Goal: Task Accomplishment & Management: Manage account settings

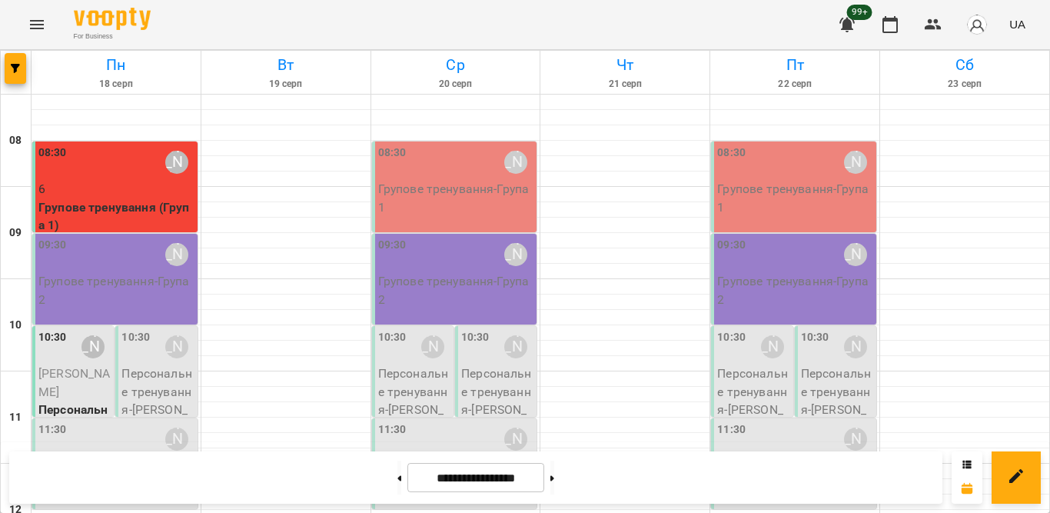
scroll to position [154, 0]
click at [130, 364] on p "Персональне тренування - [PERSON_NAME]" at bounding box center [157, 400] width 72 height 72
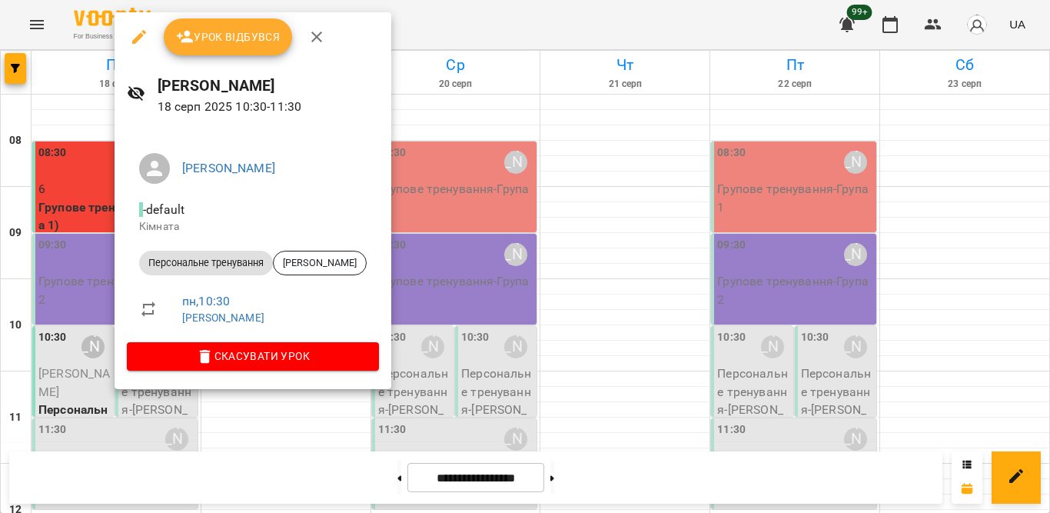
click at [316, 31] on icon "button" at bounding box center [317, 37] width 18 height 18
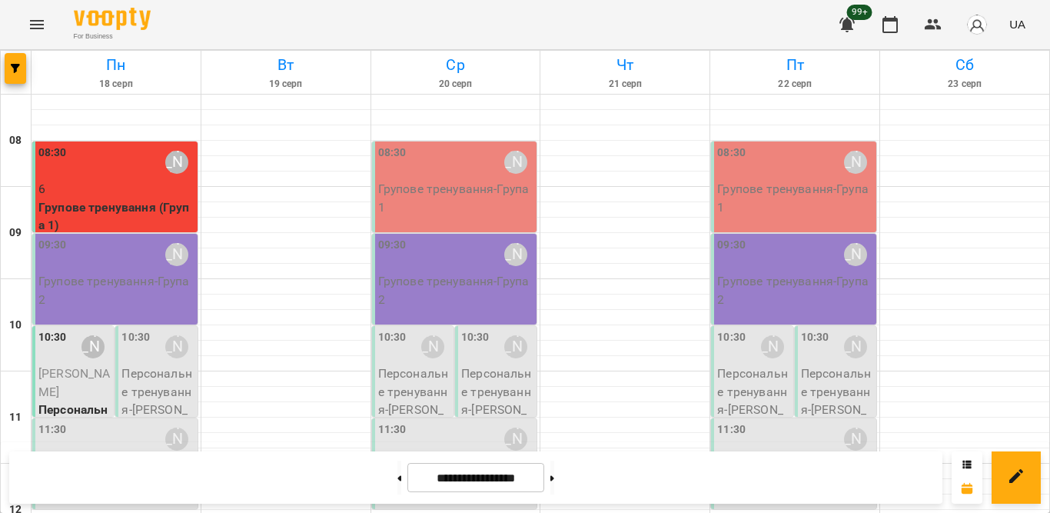
click at [106, 272] on p "Групове тренування - Група 2" at bounding box center [116, 290] width 156 height 36
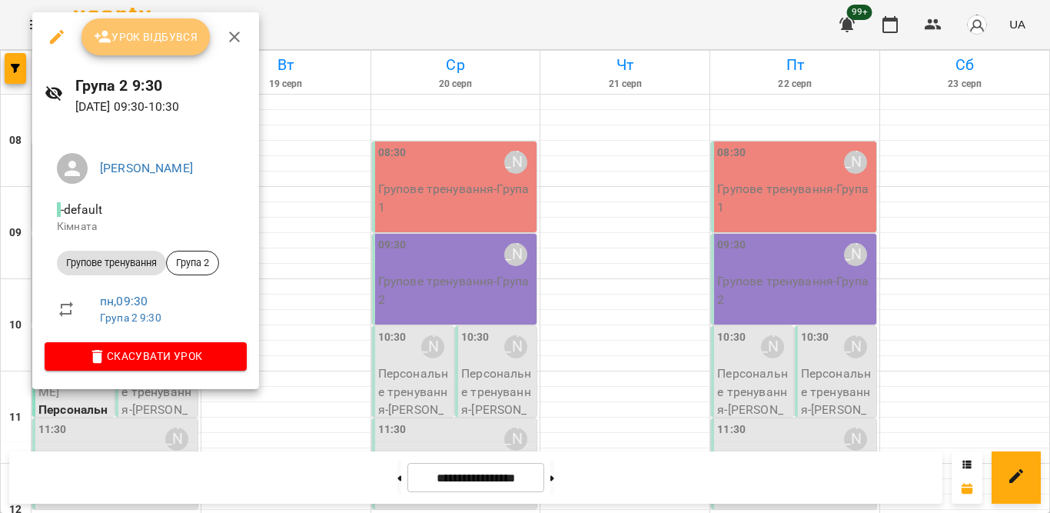
click at [140, 48] on button "Урок відбувся" at bounding box center [146, 36] width 129 height 37
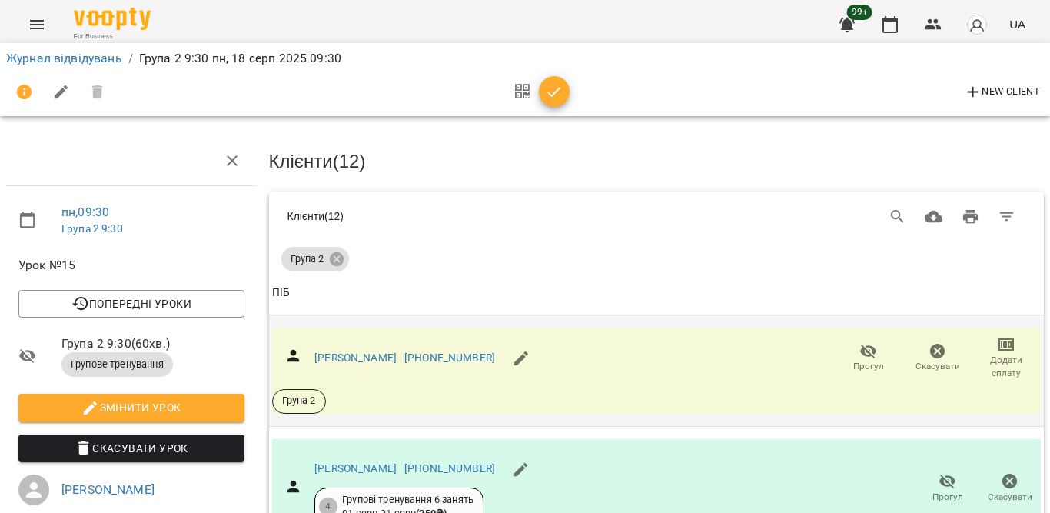
click at [843, 350] on span "Прогул" at bounding box center [868, 357] width 51 height 31
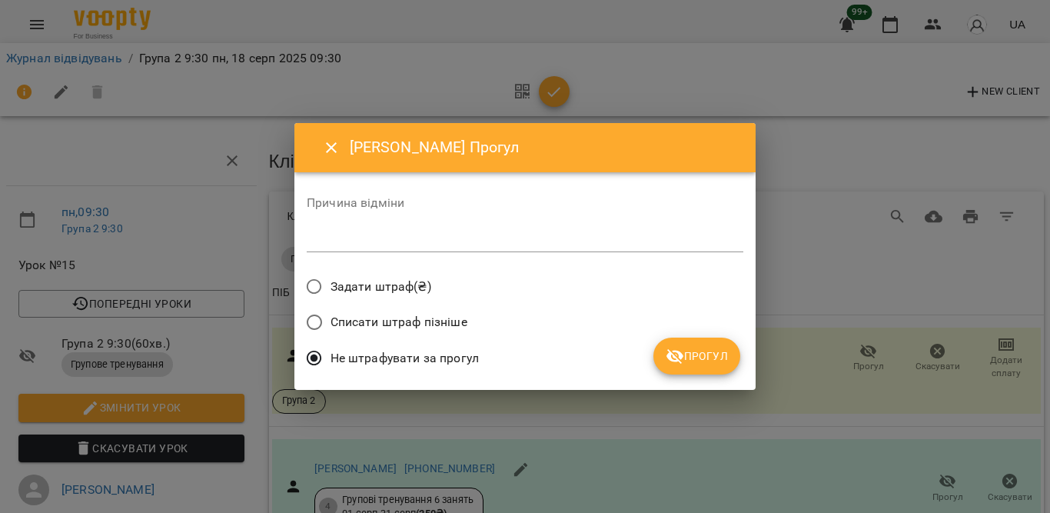
click at [686, 359] on span "Прогул" at bounding box center [697, 356] width 62 height 18
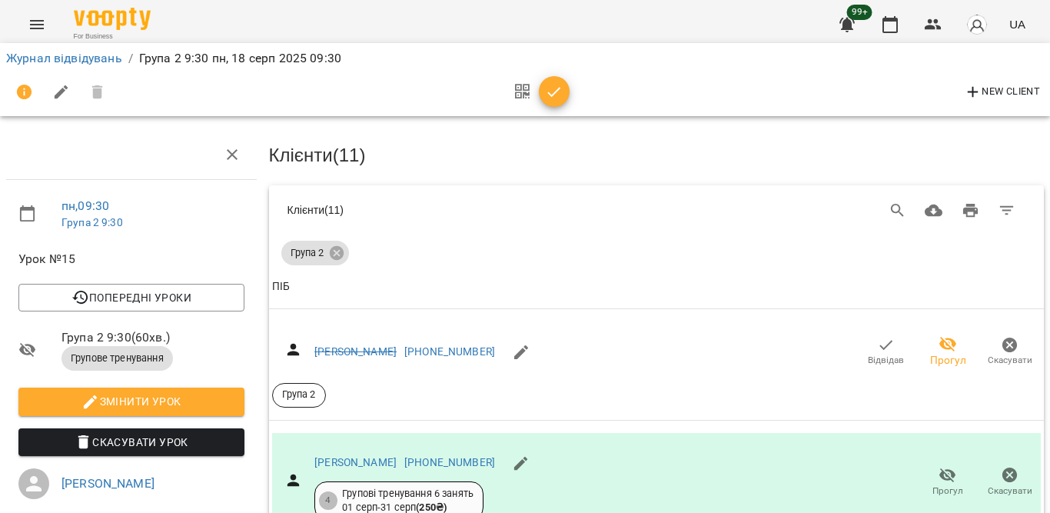
scroll to position [231, 0]
click at [926, 466] on span "Прогул" at bounding box center [948, 481] width 44 height 31
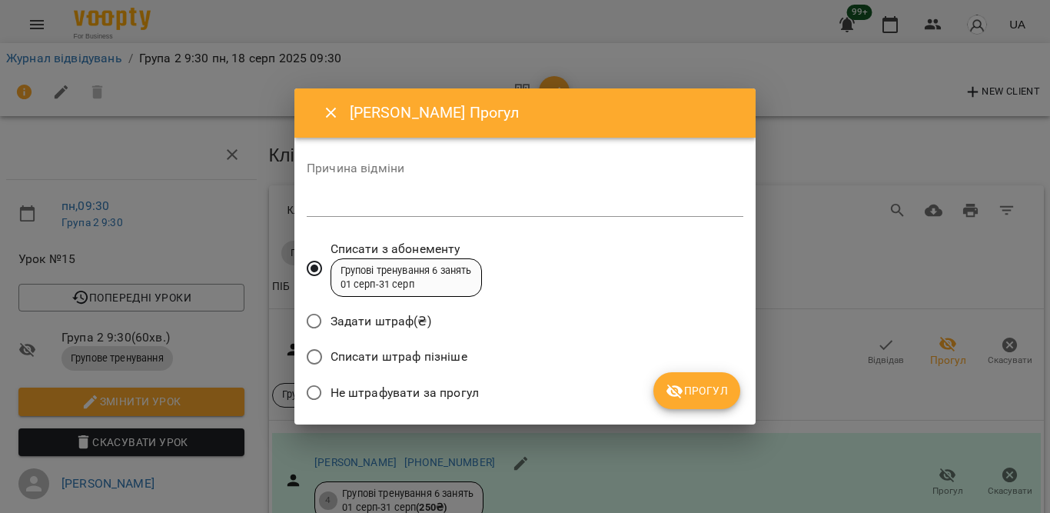
click at [453, 385] on span "Не штрафувати за прогул" at bounding box center [405, 393] width 148 height 18
click at [683, 384] on icon "submit" at bounding box center [675, 391] width 18 height 18
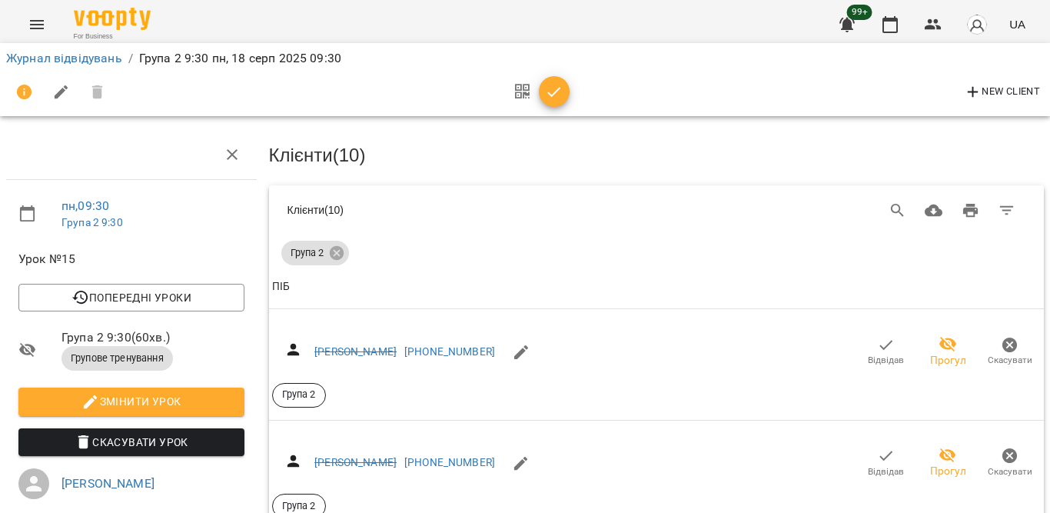
scroll to position [154, 0]
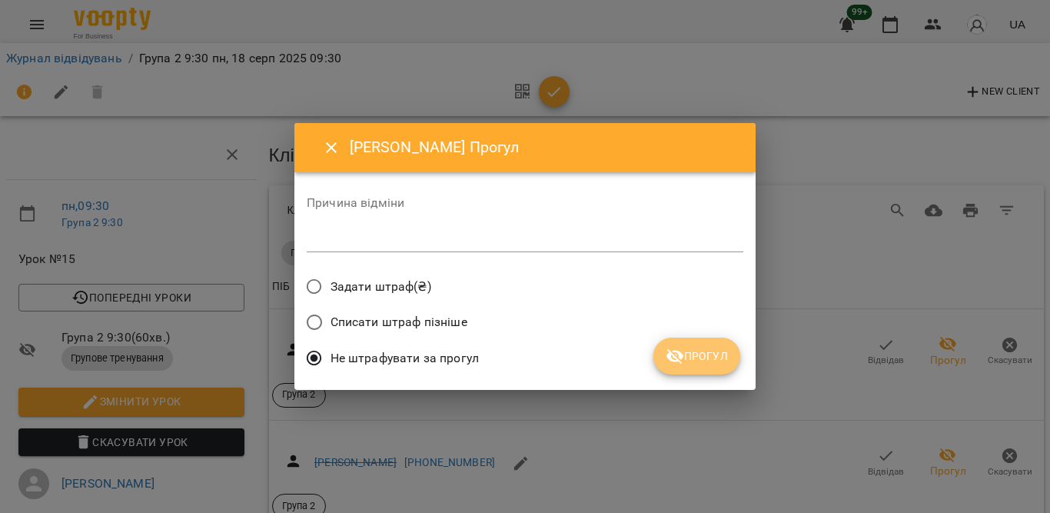
click at [674, 368] on button "Прогул" at bounding box center [697, 356] width 87 height 37
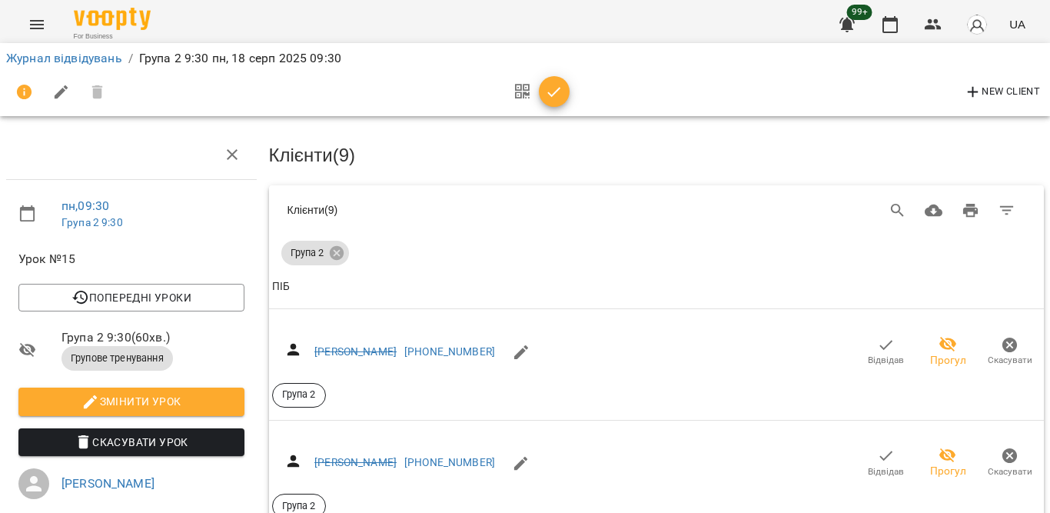
scroll to position [441, 0]
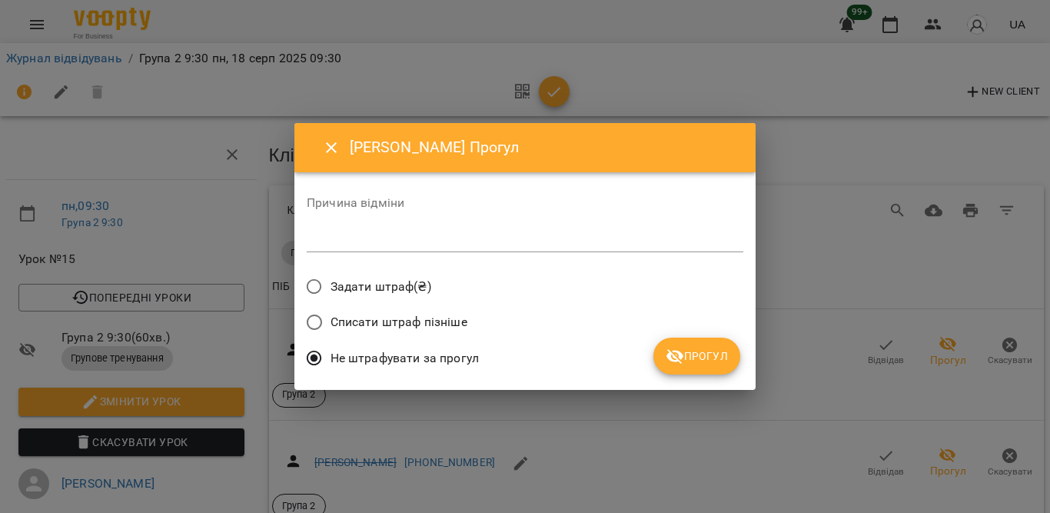
click at [674, 362] on icon "submit" at bounding box center [675, 356] width 18 height 18
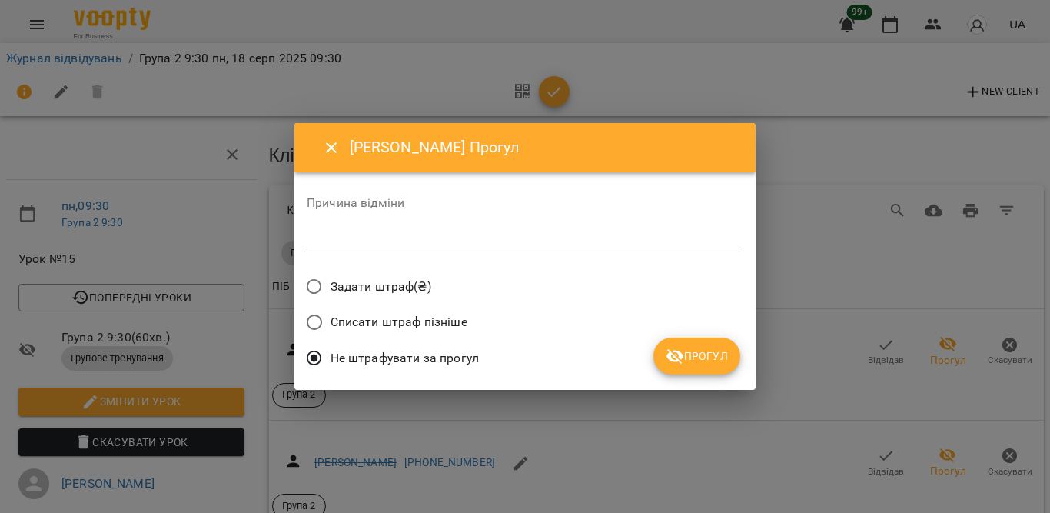
click at [685, 357] on span "Прогул" at bounding box center [697, 356] width 62 height 18
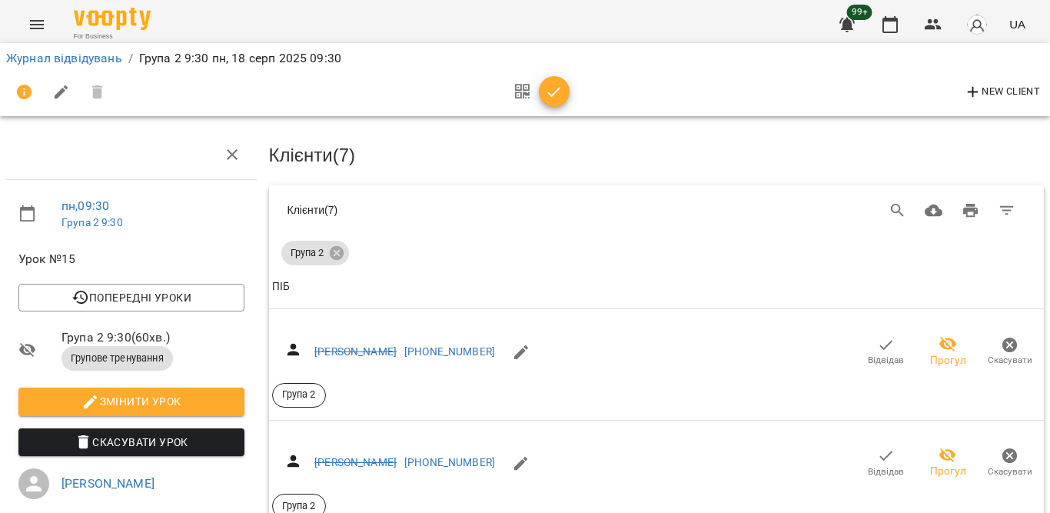
scroll to position [746, 0]
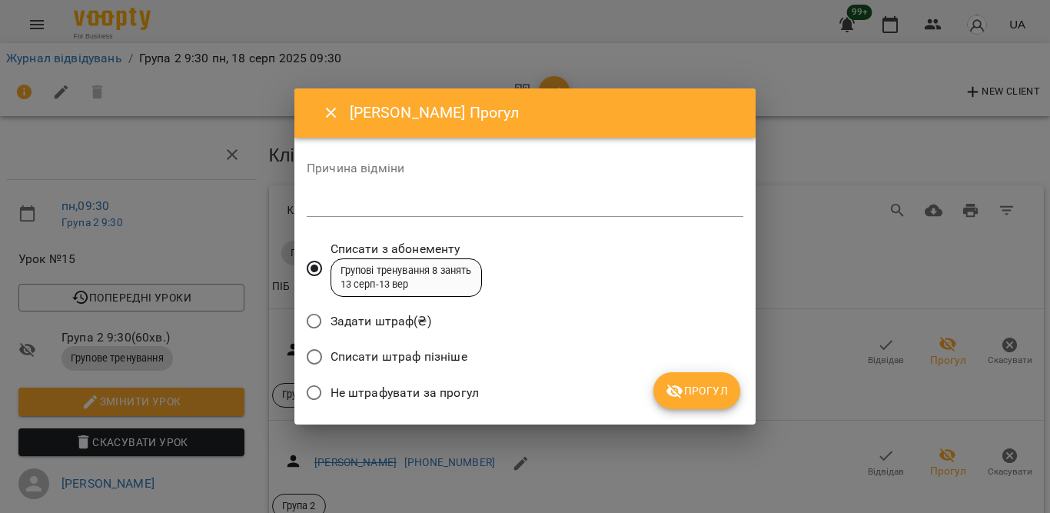
click at [454, 391] on span "Не штрафувати за прогул" at bounding box center [405, 393] width 148 height 18
click at [744, 384] on div "Козодой Даша Прогул Причина відміни * Списати з абонементу Групові тренування 8…" at bounding box center [524, 256] width 461 height 337
click at [706, 386] on span "Прогул" at bounding box center [697, 390] width 62 height 18
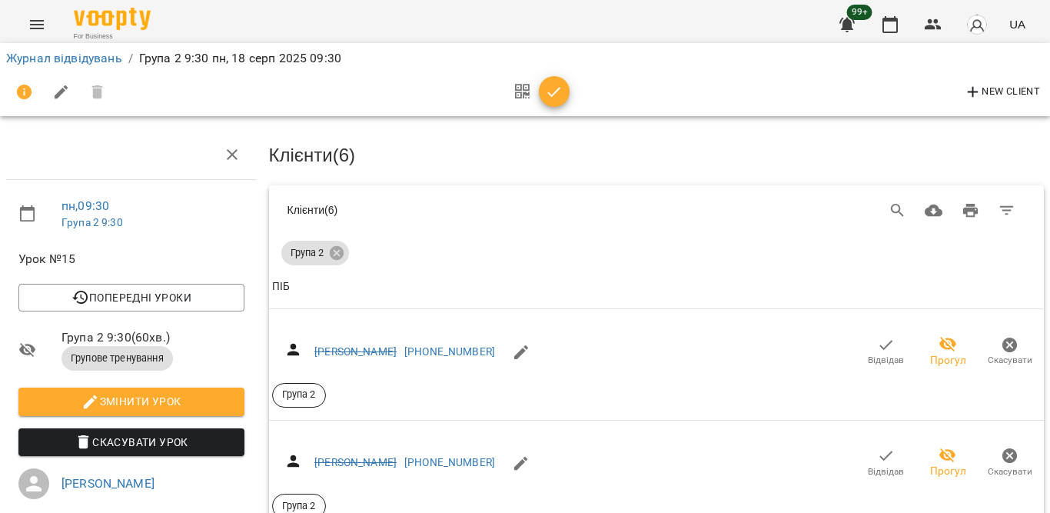
scroll to position [991, 0]
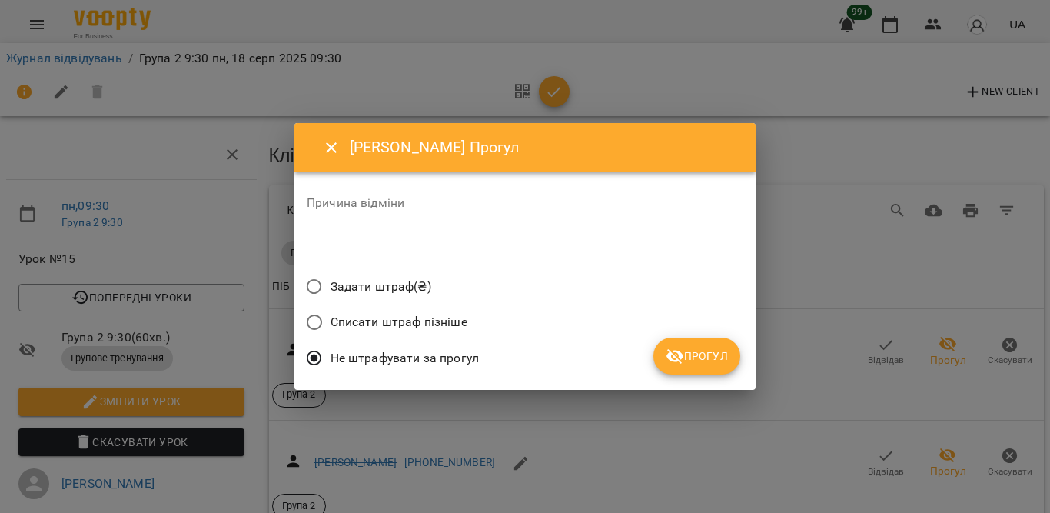
click at [690, 342] on button "Прогул" at bounding box center [697, 356] width 87 height 37
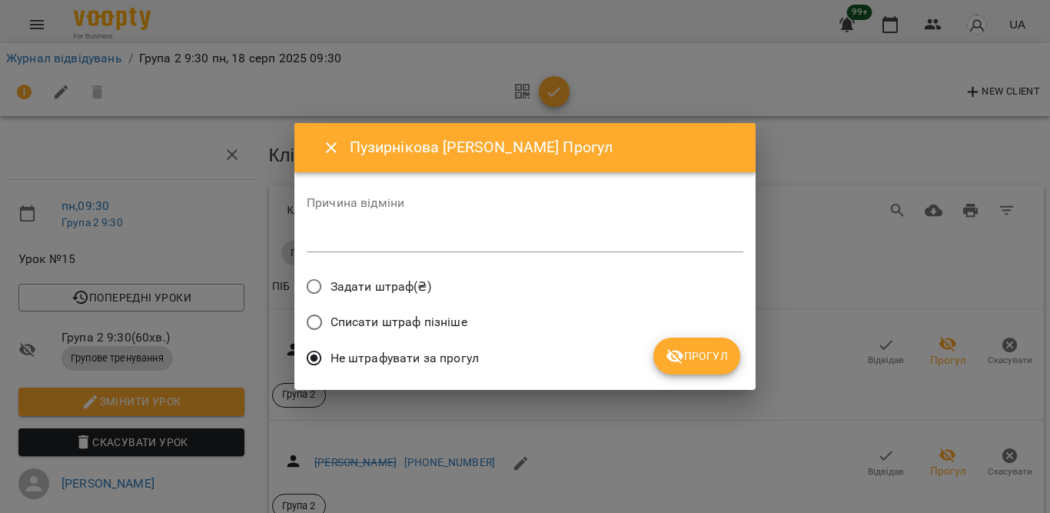
click at [672, 342] on button "Прогул" at bounding box center [697, 356] width 87 height 37
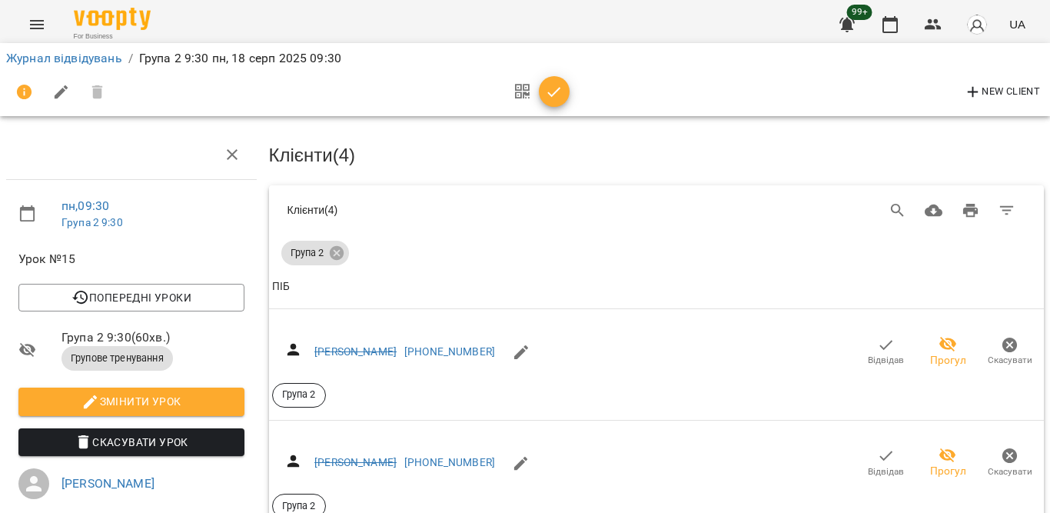
scroll to position [1277, 0]
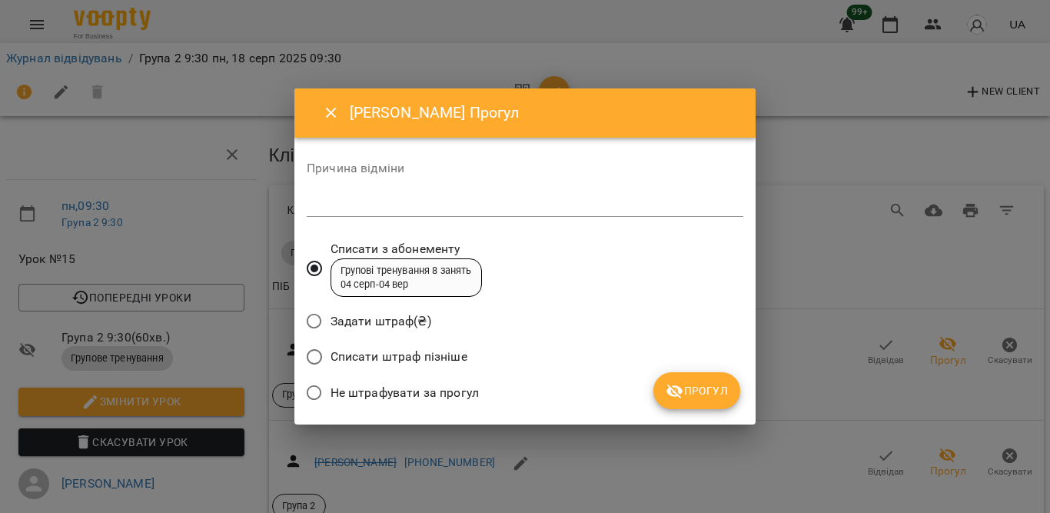
click at [428, 392] on span "Не штрафувати за прогул" at bounding box center [405, 393] width 148 height 18
click at [677, 384] on icon "submit" at bounding box center [675, 391] width 18 height 18
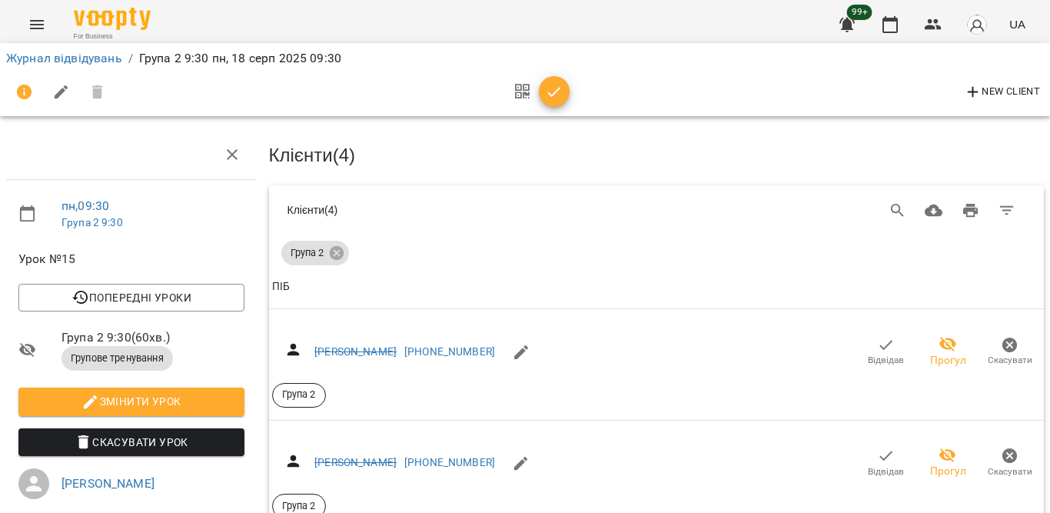
scroll to position [1239, 0]
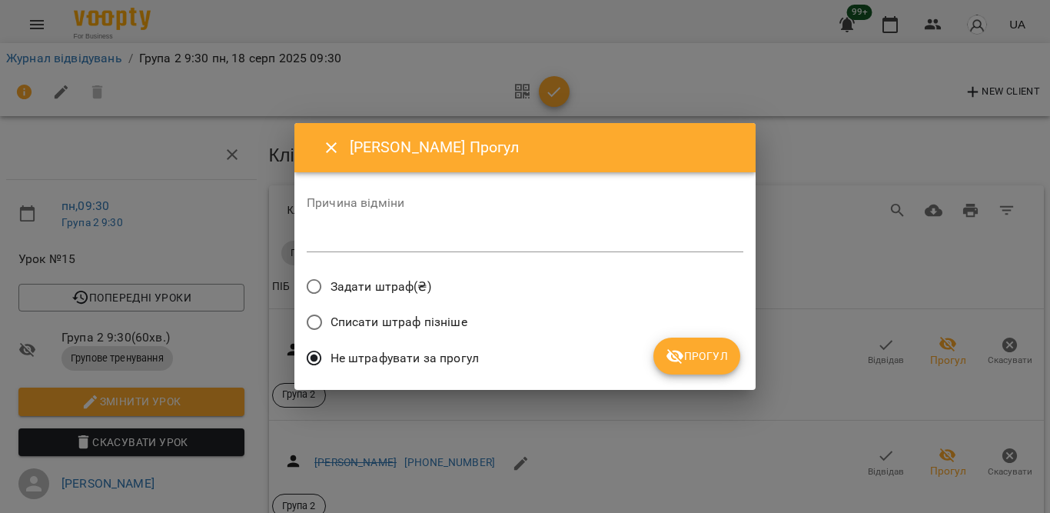
click at [670, 365] on span "Прогул" at bounding box center [697, 356] width 62 height 18
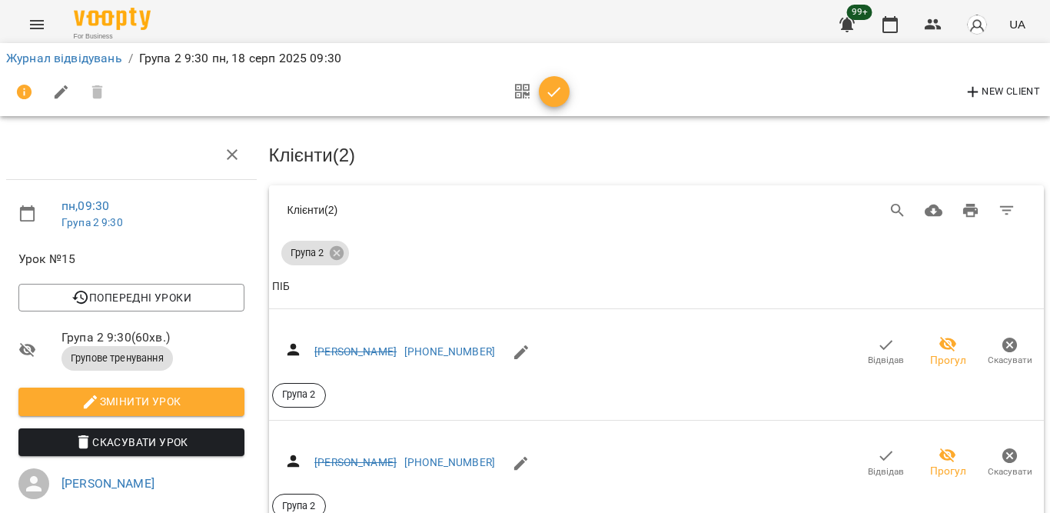
scroll to position [393, 0]
click at [557, 93] on icon "button" at bounding box center [554, 92] width 18 height 18
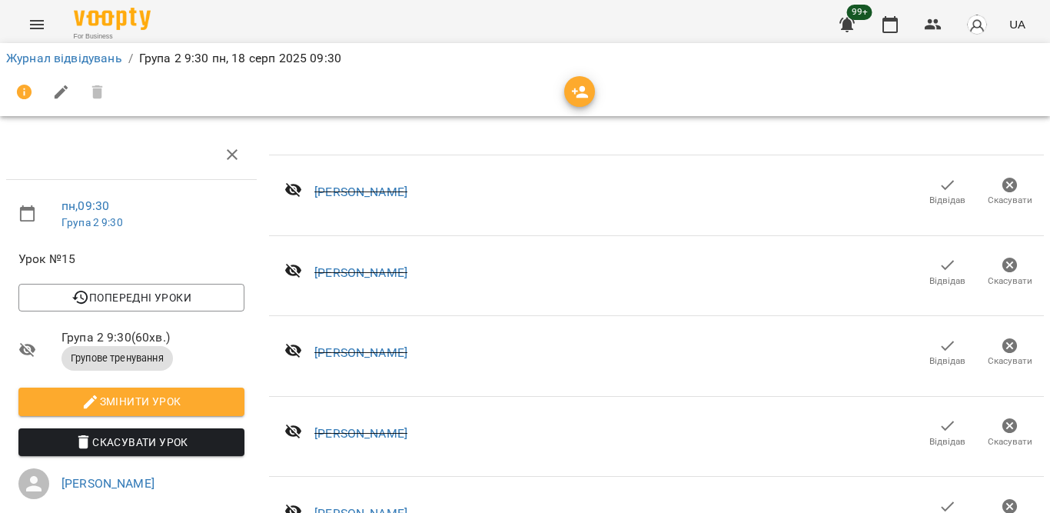
scroll to position [85, 0]
click at [898, 32] on icon "button" at bounding box center [890, 24] width 15 height 17
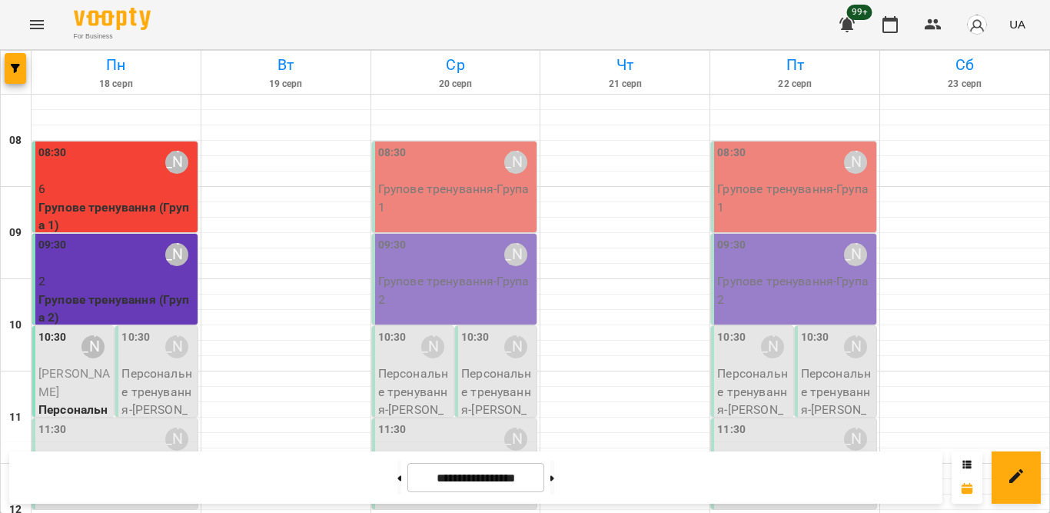
scroll to position [702, 0]
click at [398, 477] on button at bounding box center [400, 478] width 4 height 34
type input "**********"
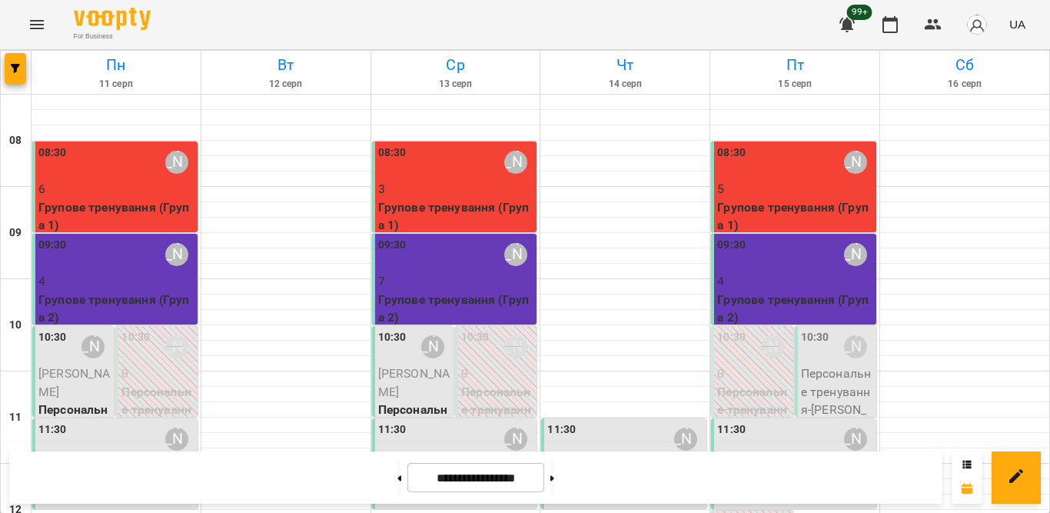
scroll to position [364, 0]
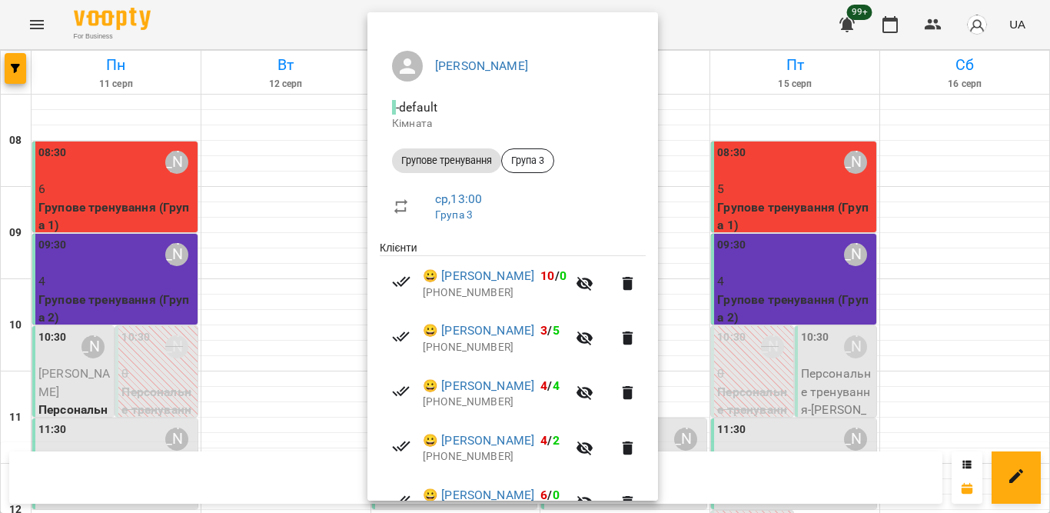
scroll to position [119, 0]
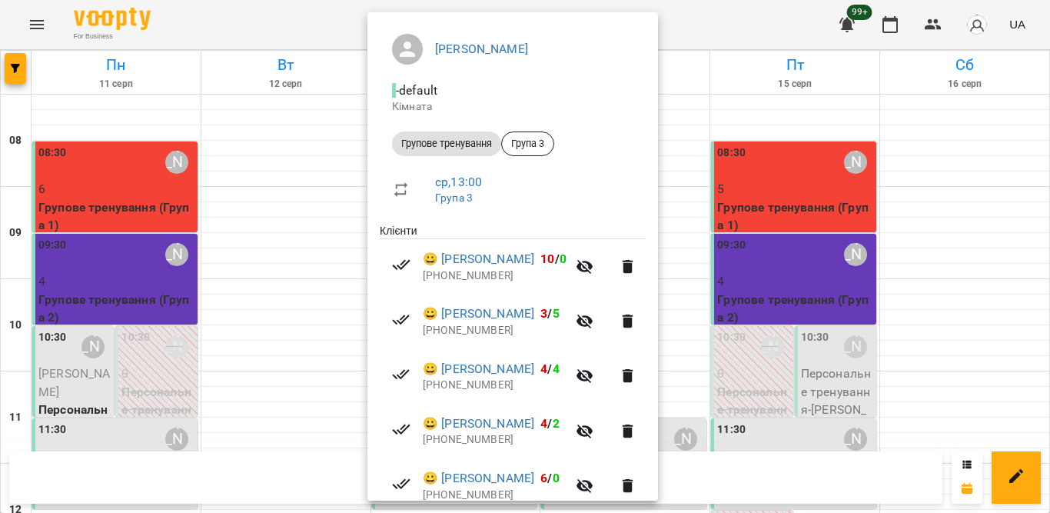
click at [1047, 219] on div at bounding box center [525, 256] width 1050 height 513
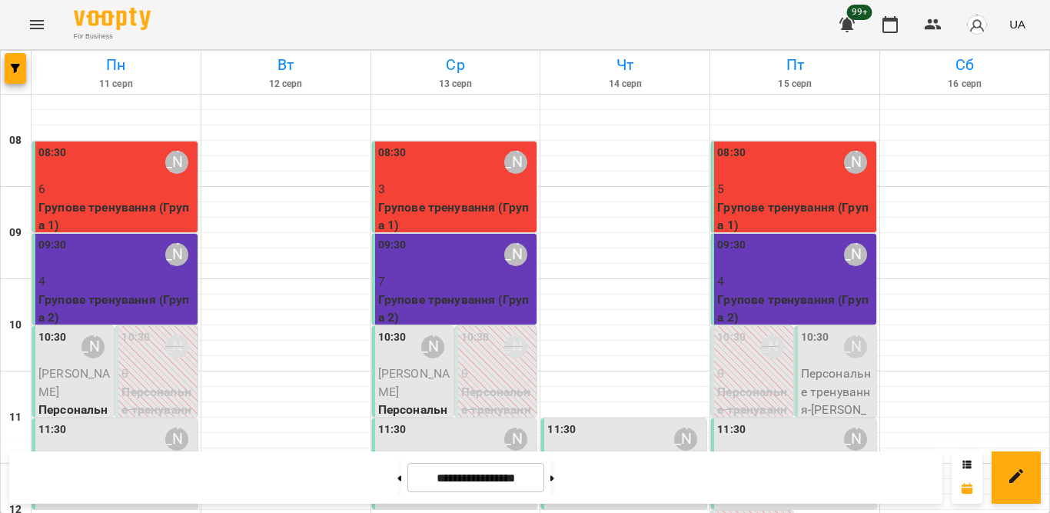
scroll to position [78, 0]
click at [780, 237] on div "09:30 [PERSON_NAME]" at bounding box center [795, 254] width 156 height 35
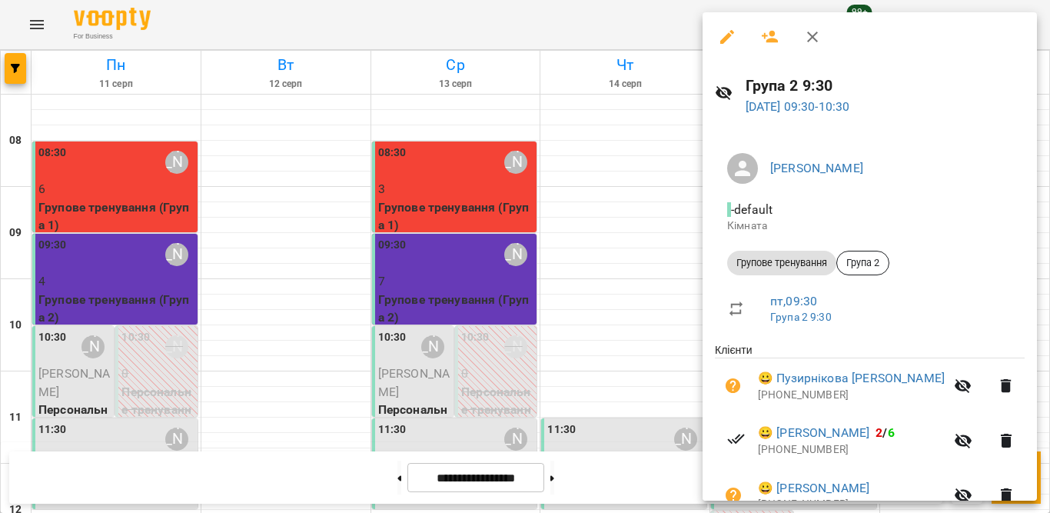
click at [1024, 141] on div at bounding box center [525, 256] width 1050 height 513
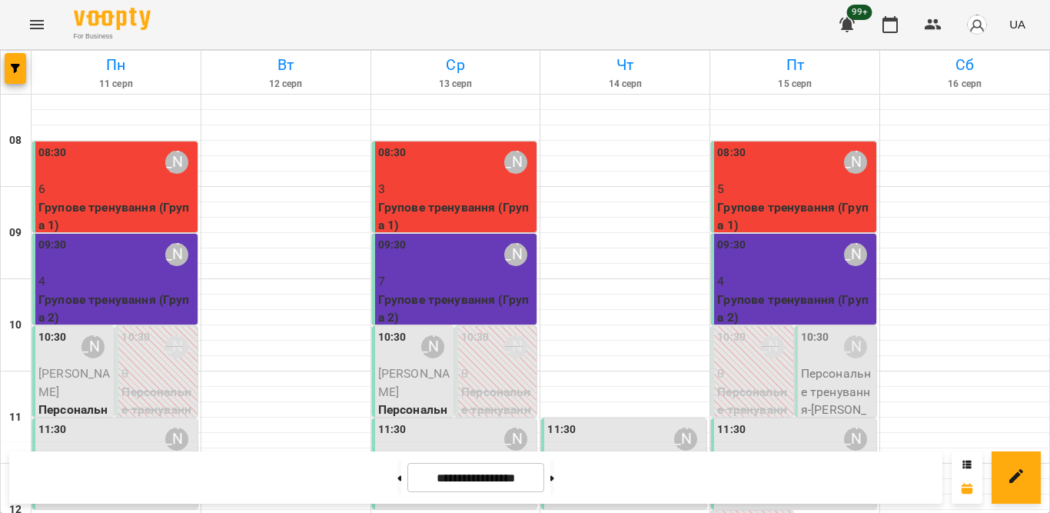
scroll to position [364, 0]
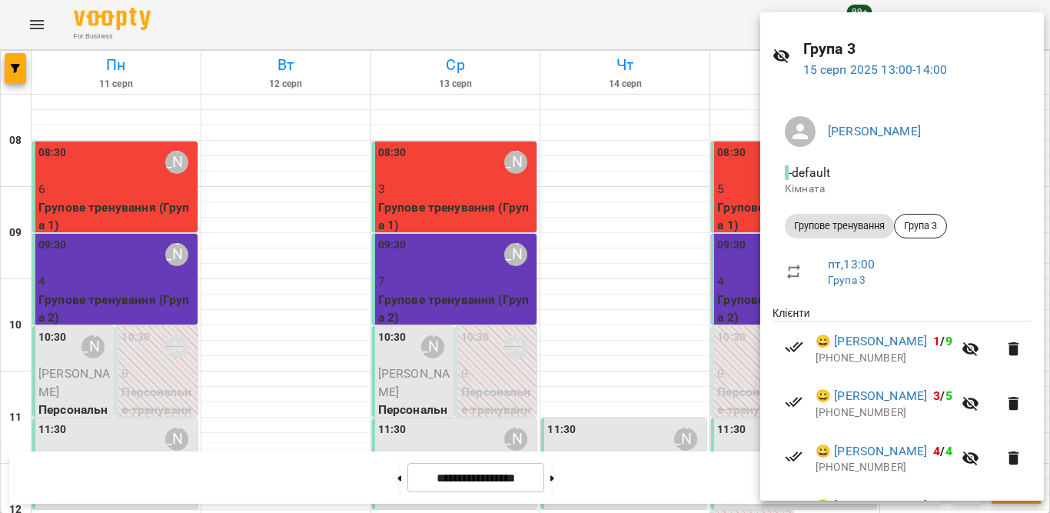
scroll to position [0, 0]
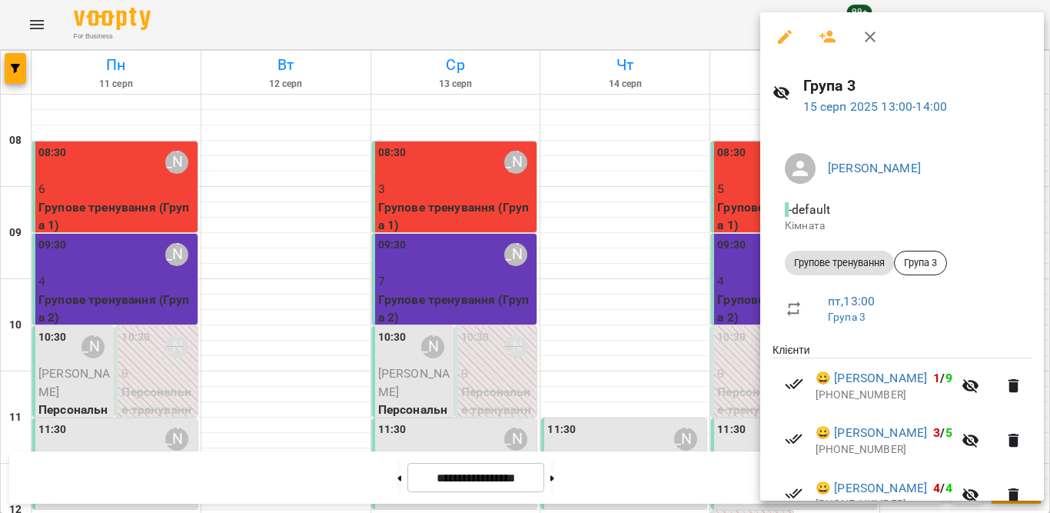
click at [863, 33] on icon "button" at bounding box center [870, 37] width 18 height 18
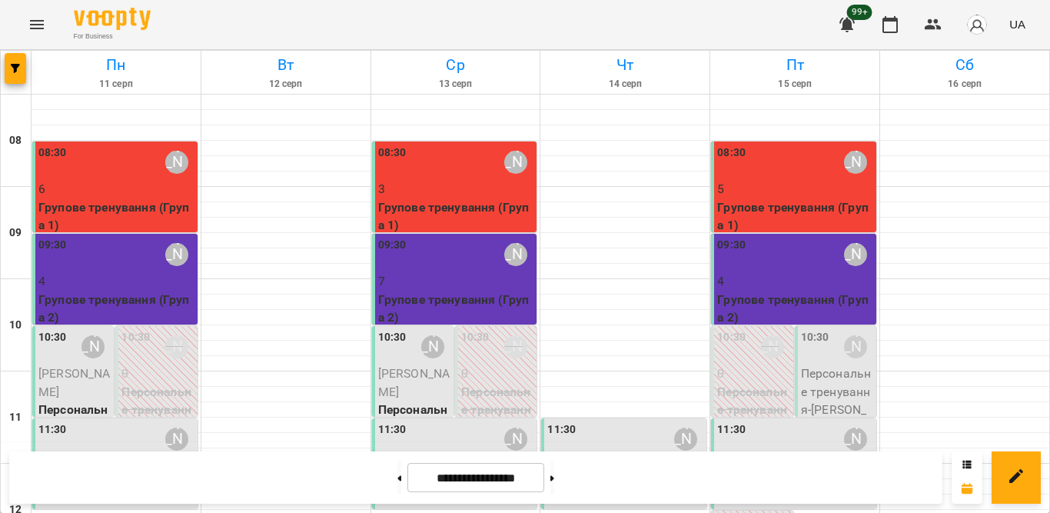
scroll to position [636, 0]
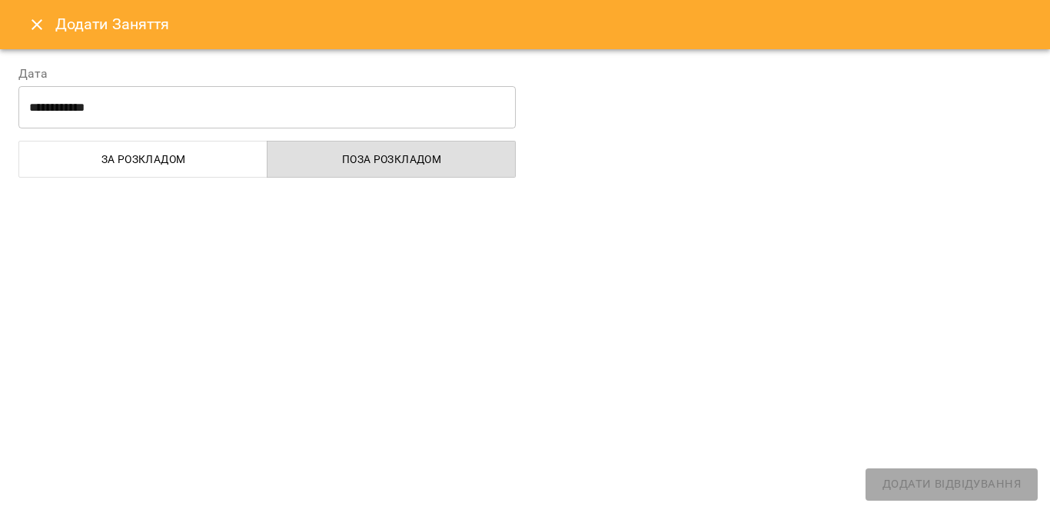
select select
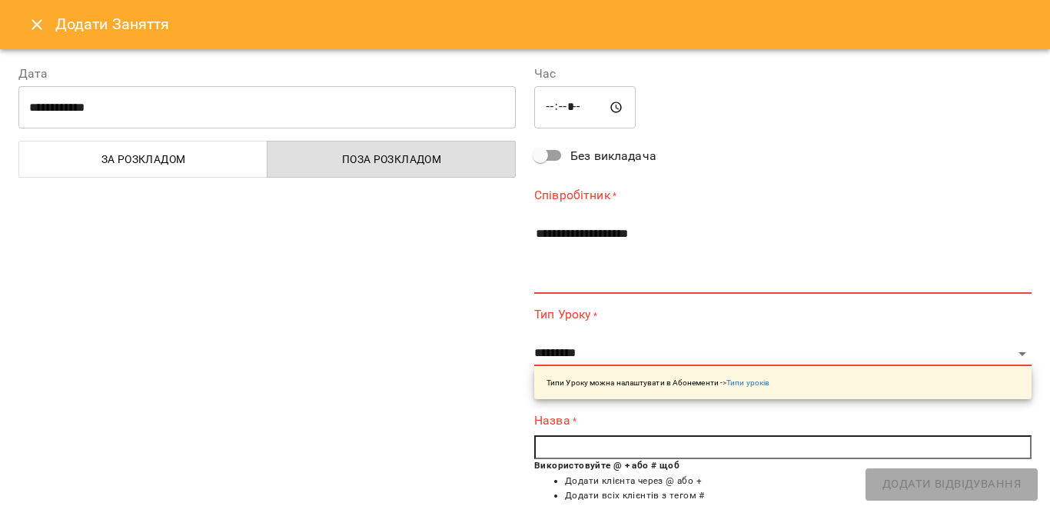
click at [29, 31] on icon "Close" at bounding box center [37, 24] width 18 height 18
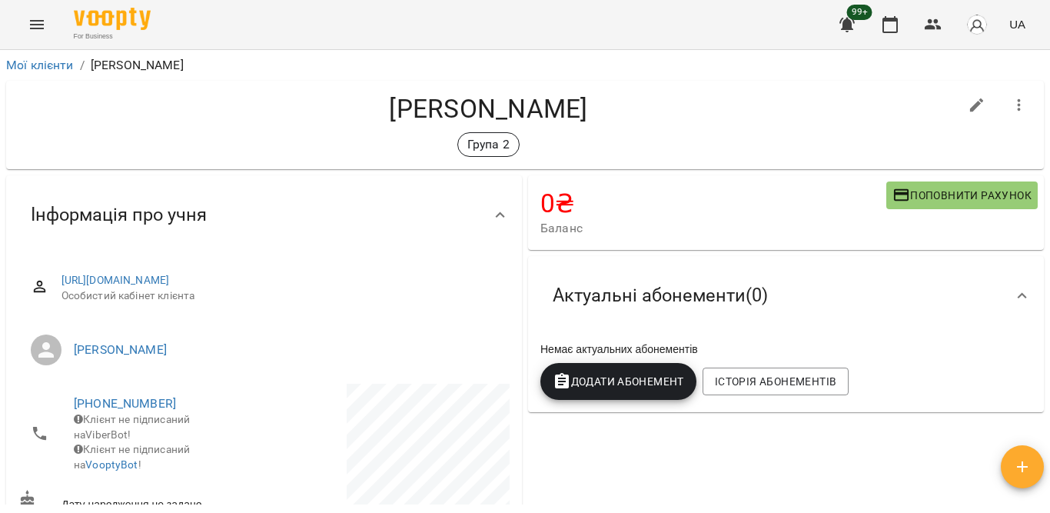
click at [1010, 100] on icon "button" at bounding box center [1019, 105] width 18 height 18
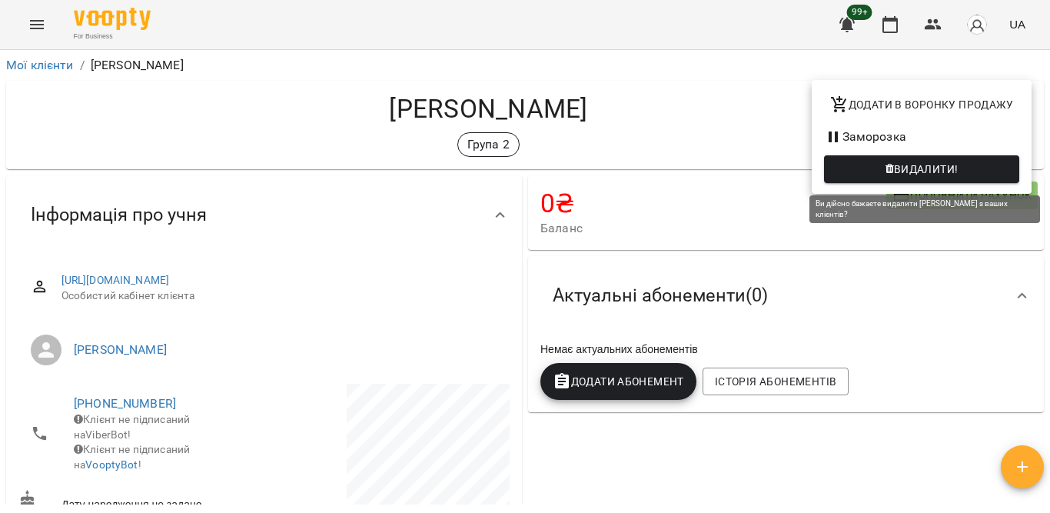
click at [913, 167] on span "Видалити!" at bounding box center [926, 169] width 65 height 18
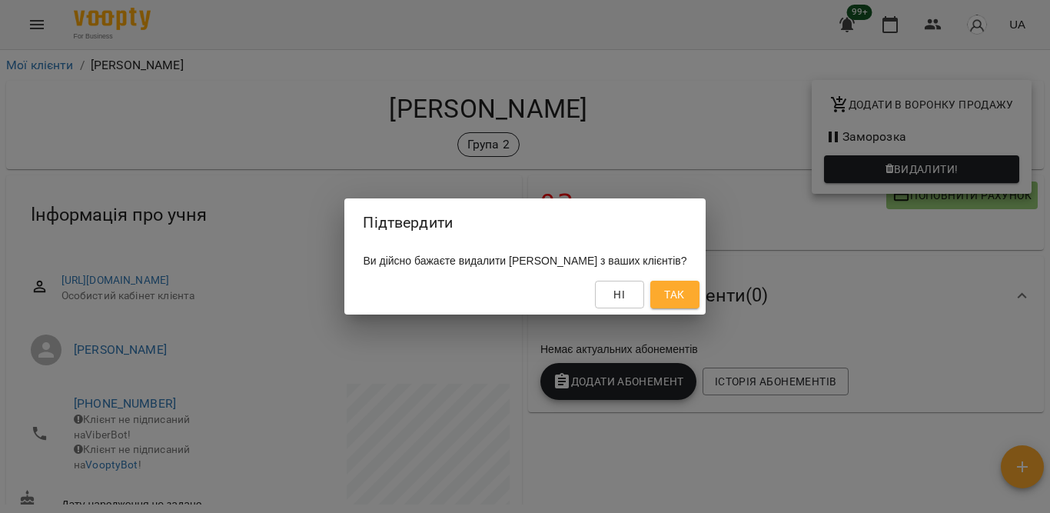
click at [684, 293] on span "Так" at bounding box center [674, 294] width 20 height 18
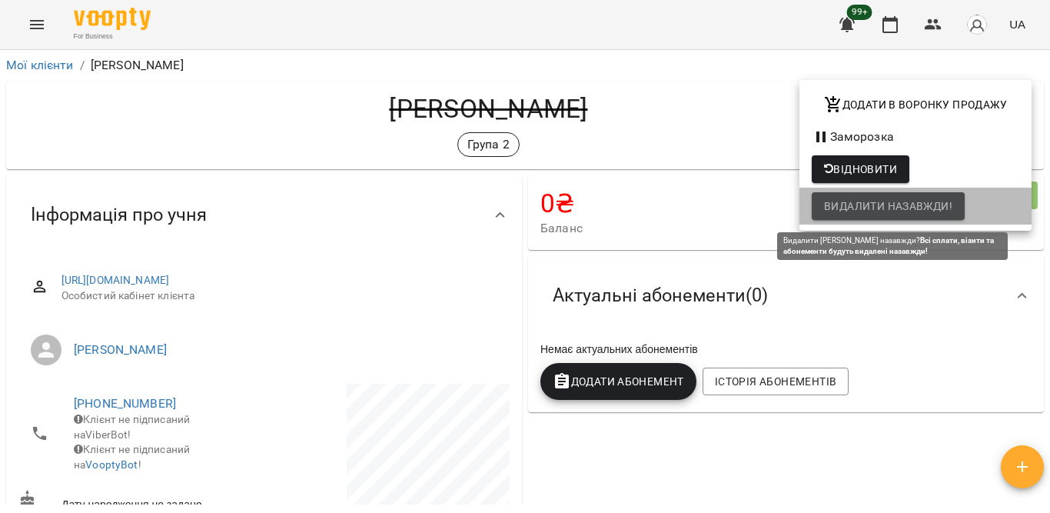
click at [867, 204] on span "Видалити назавжди!" at bounding box center [888, 206] width 128 height 18
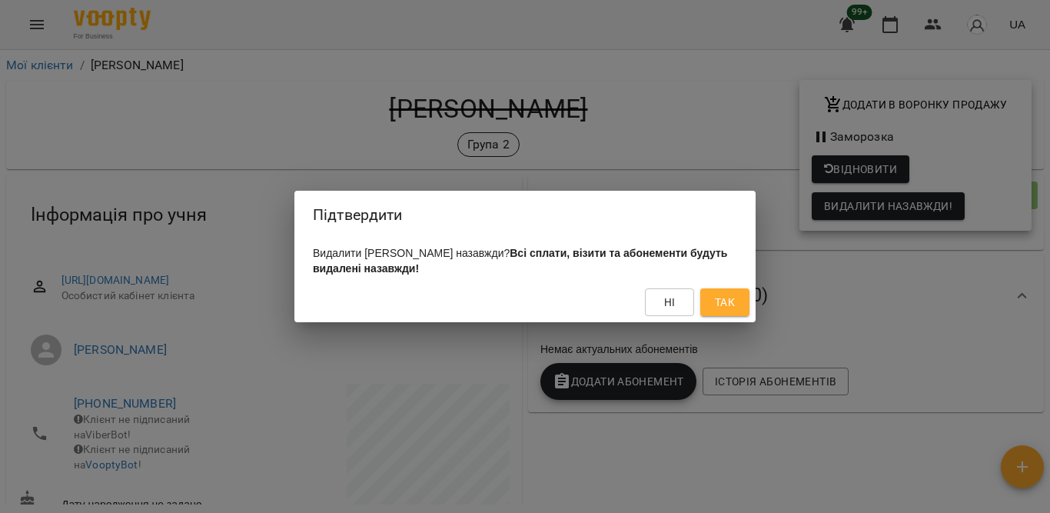
click at [719, 299] on span "Так" at bounding box center [725, 302] width 20 height 18
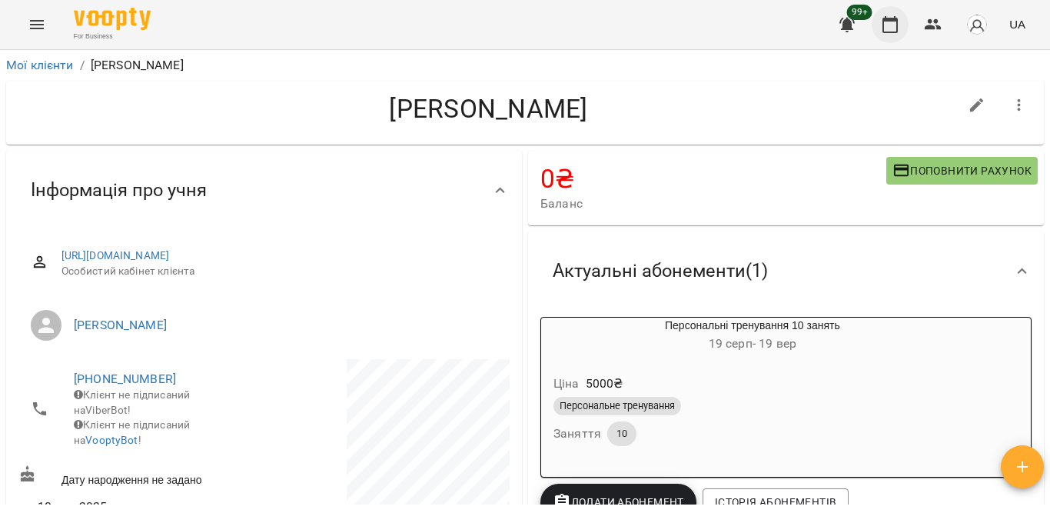
click at [900, 20] on button "button" at bounding box center [890, 24] width 37 height 37
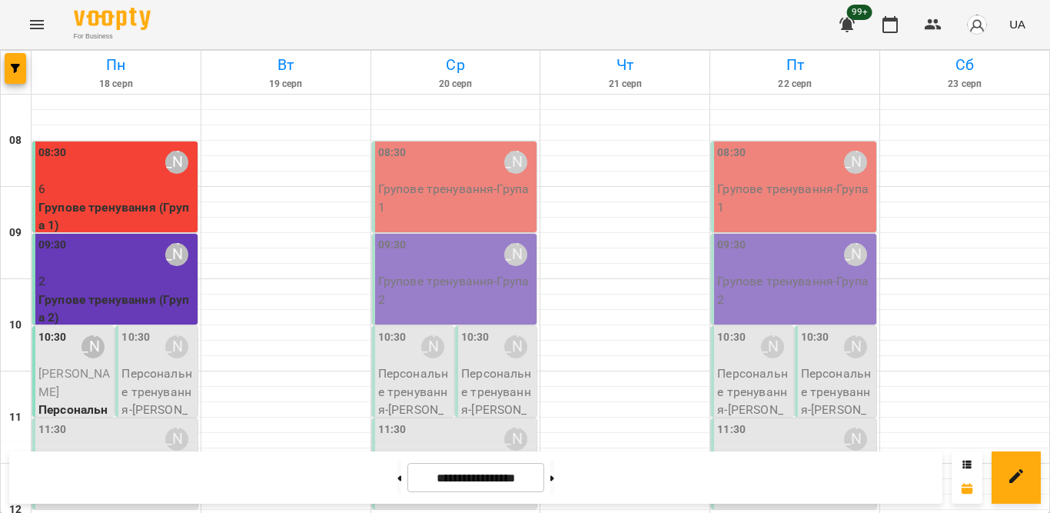
click at [54, 171] on div "08:30" at bounding box center [52, 162] width 28 height 35
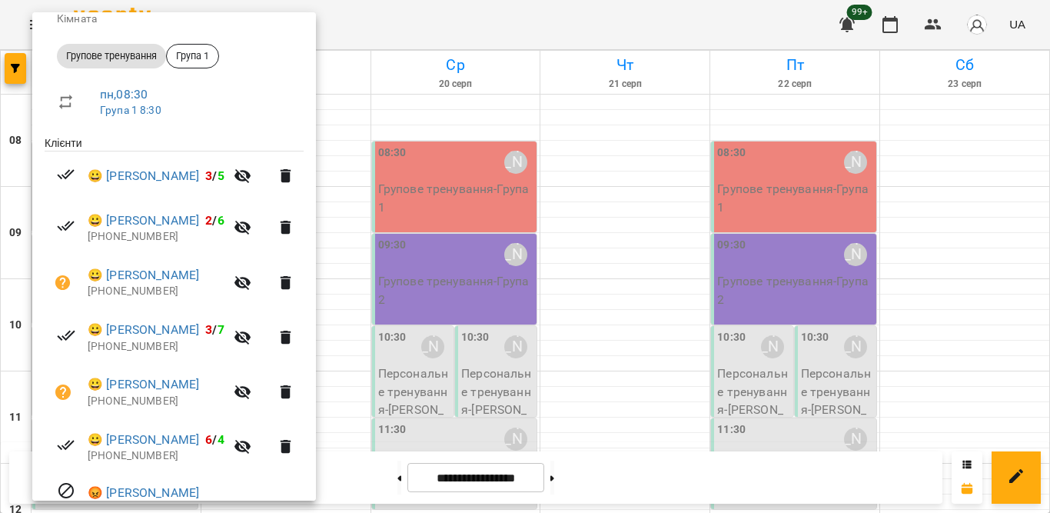
scroll to position [231, 0]
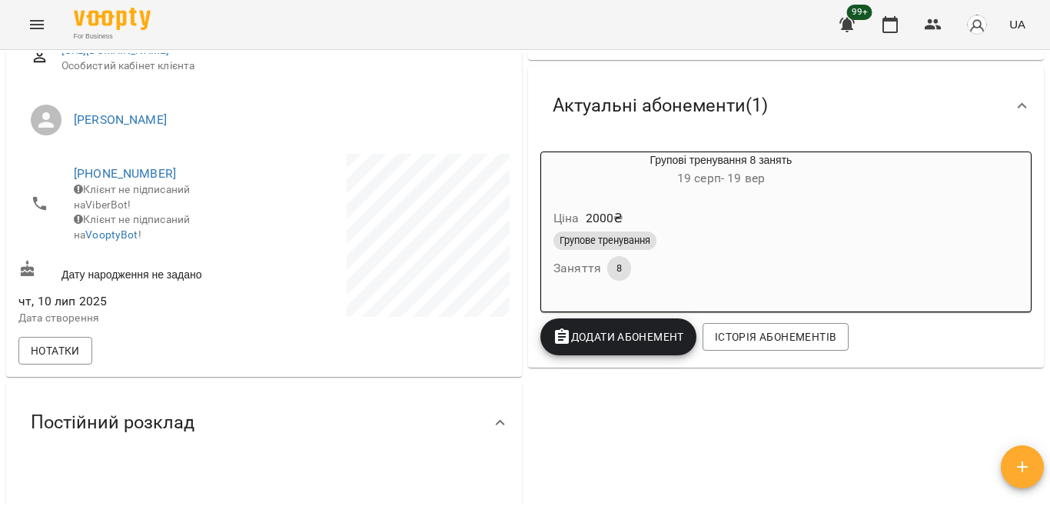
scroll to position [231, 0]
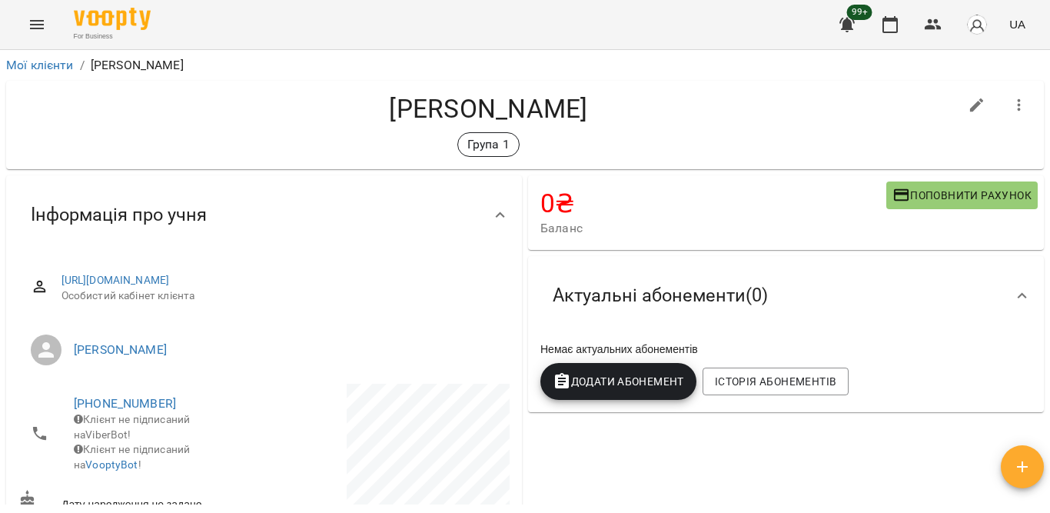
scroll to position [77, 0]
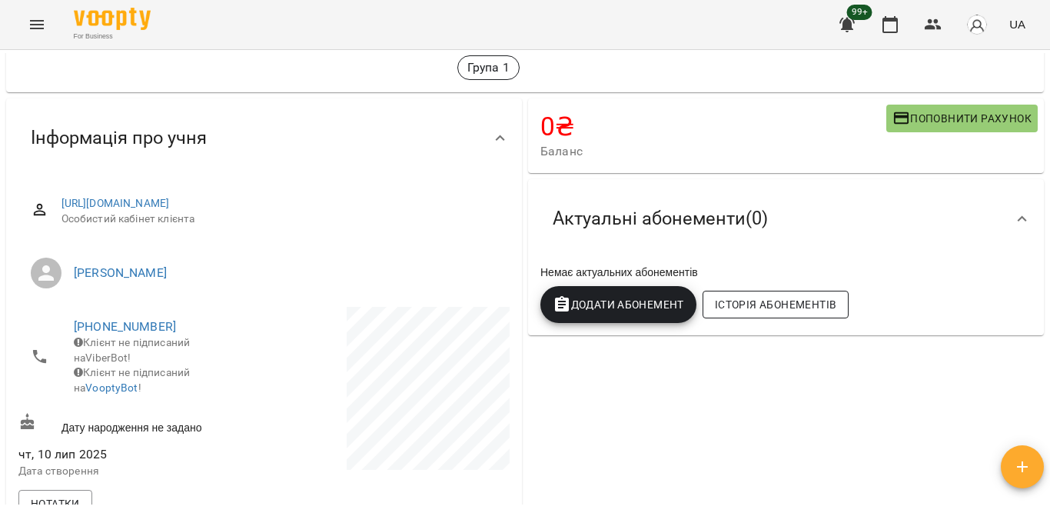
click at [780, 309] on span "Історія абонементів" at bounding box center [775, 304] width 121 height 18
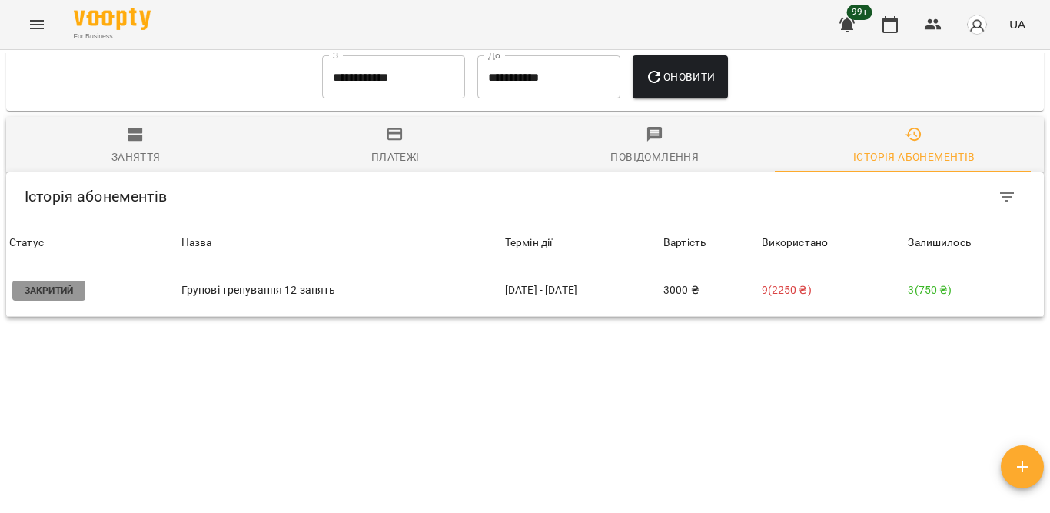
scroll to position [1160, 0]
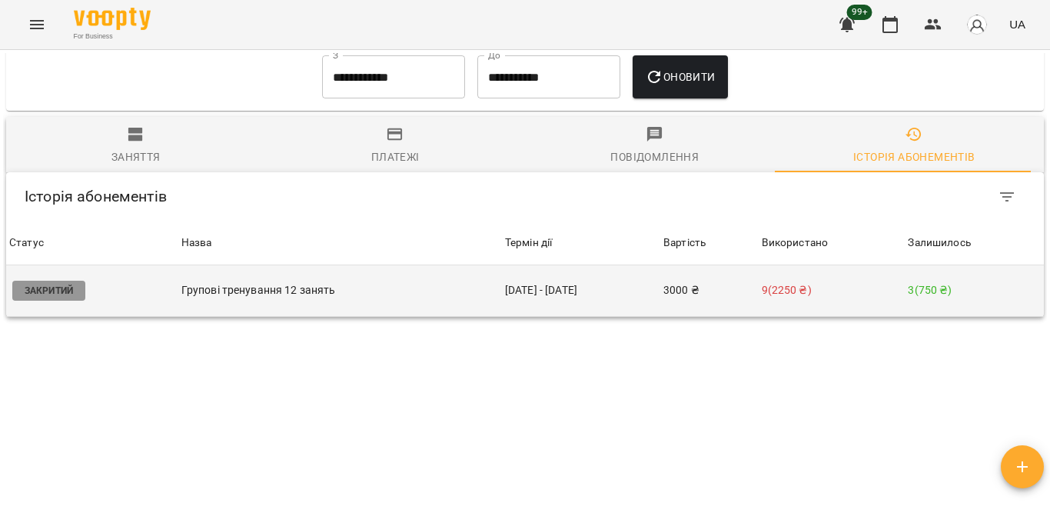
click at [726, 265] on td "3000 ₴" at bounding box center [709, 291] width 98 height 52
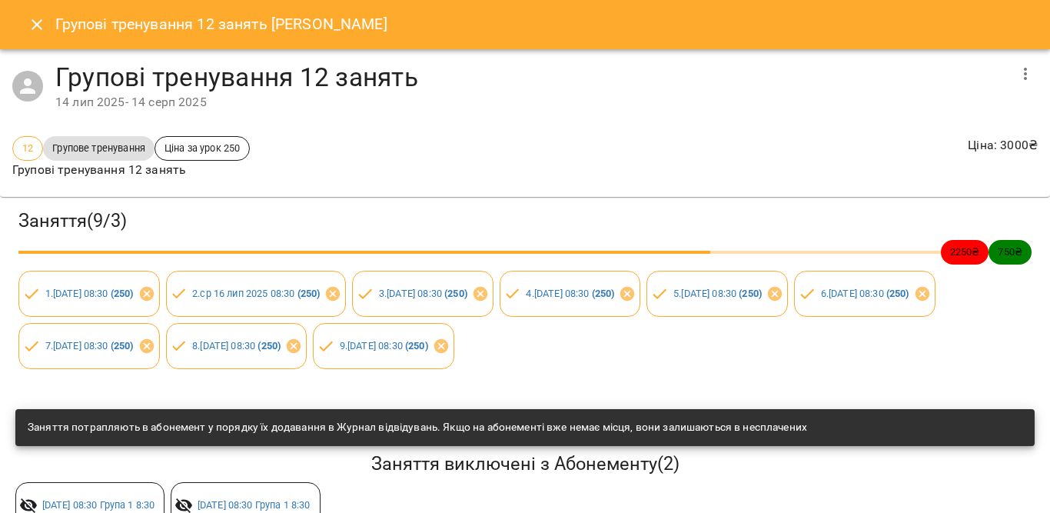
click at [1016, 76] on icon "button" at bounding box center [1025, 74] width 18 height 18
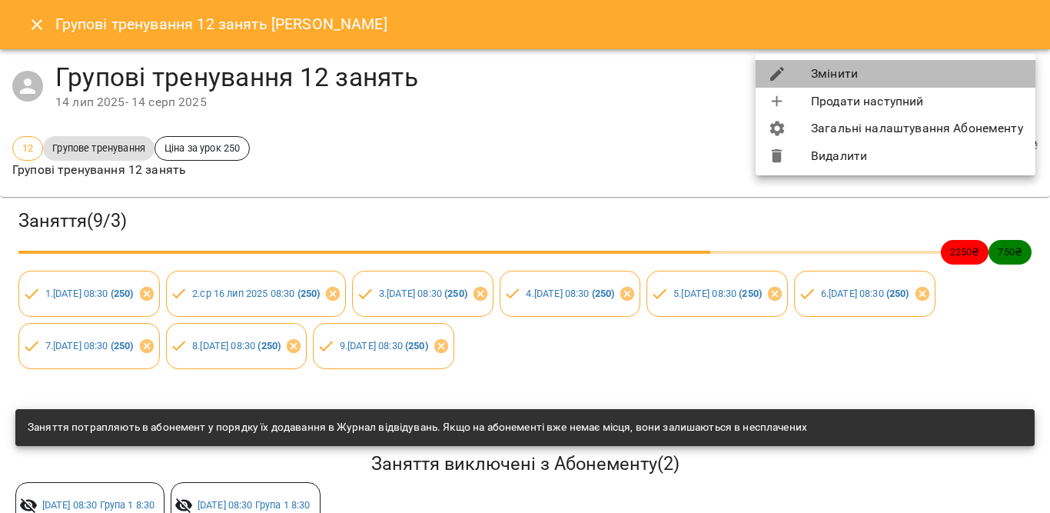
click at [866, 74] on li "Змінити" at bounding box center [896, 74] width 280 height 28
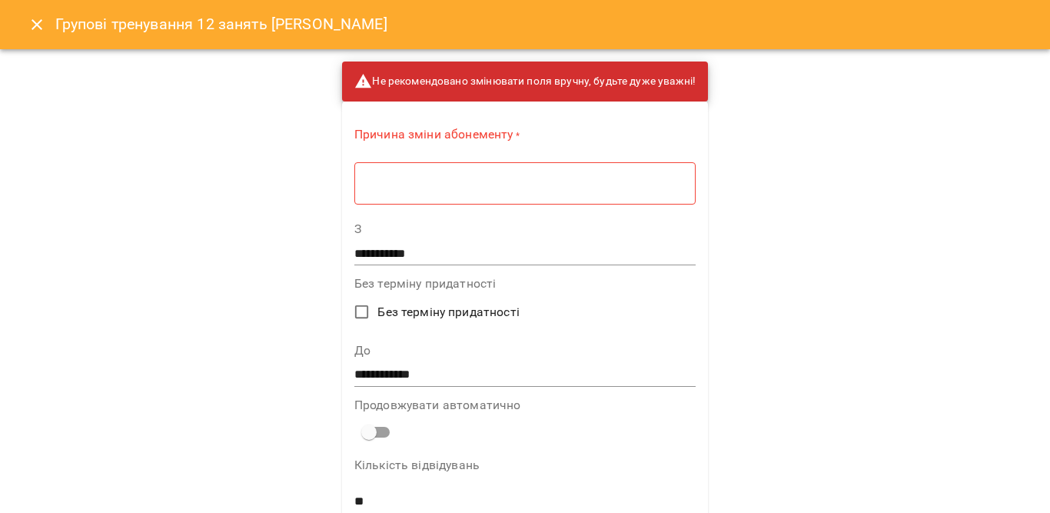
click at [511, 189] on textarea at bounding box center [525, 183] width 320 height 15
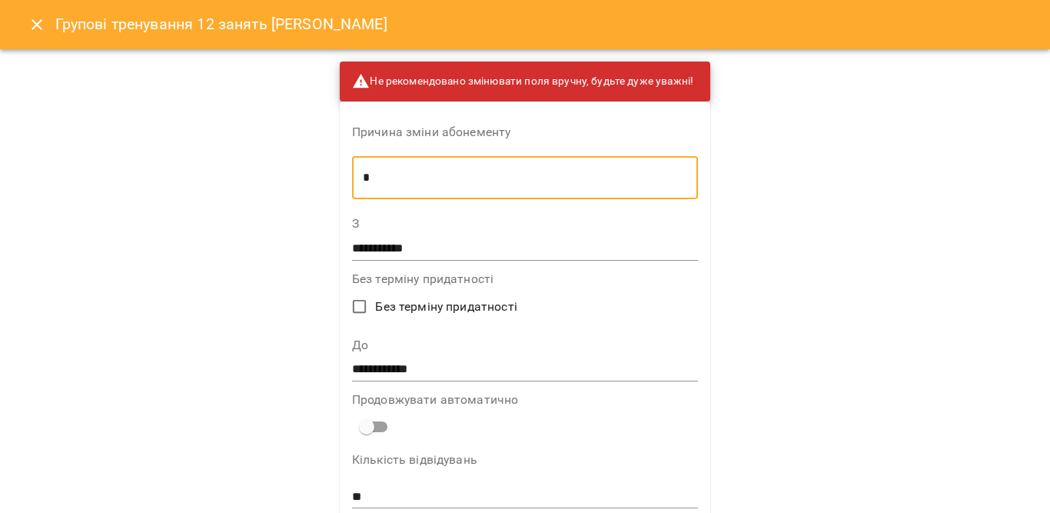
scroll to position [77, 0]
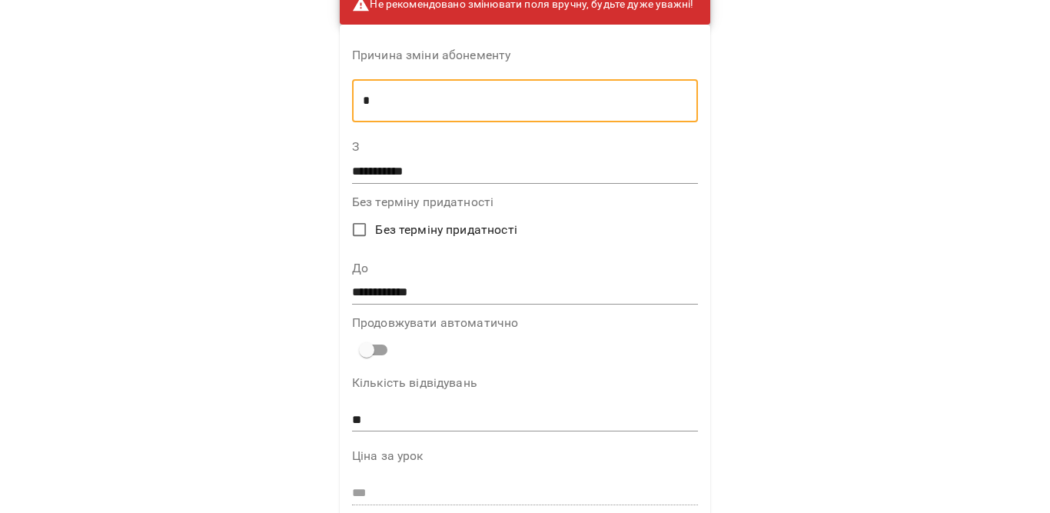
type textarea "*"
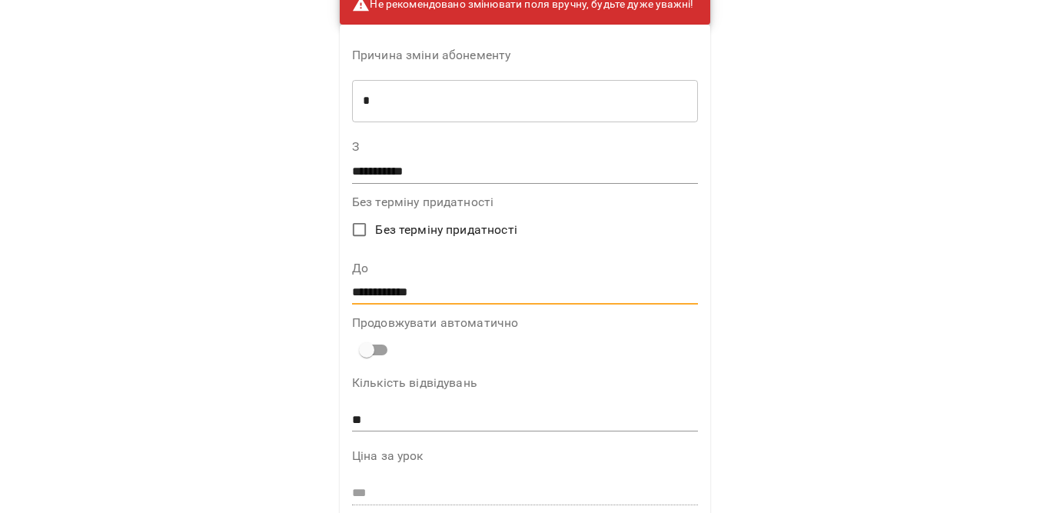
click at [391, 290] on input "**********" at bounding box center [525, 293] width 346 height 25
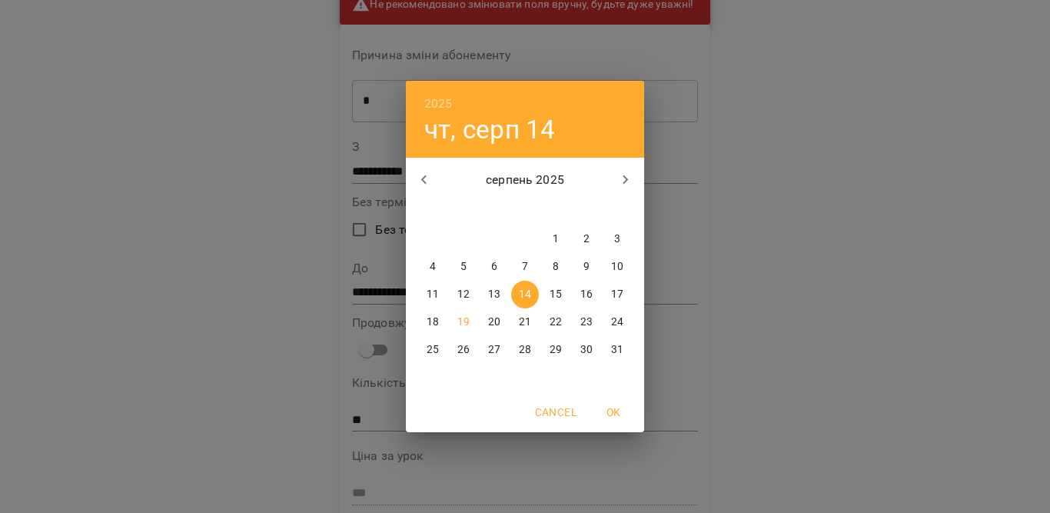
click at [621, 318] on p "24" at bounding box center [617, 321] width 12 height 15
type input "**********"
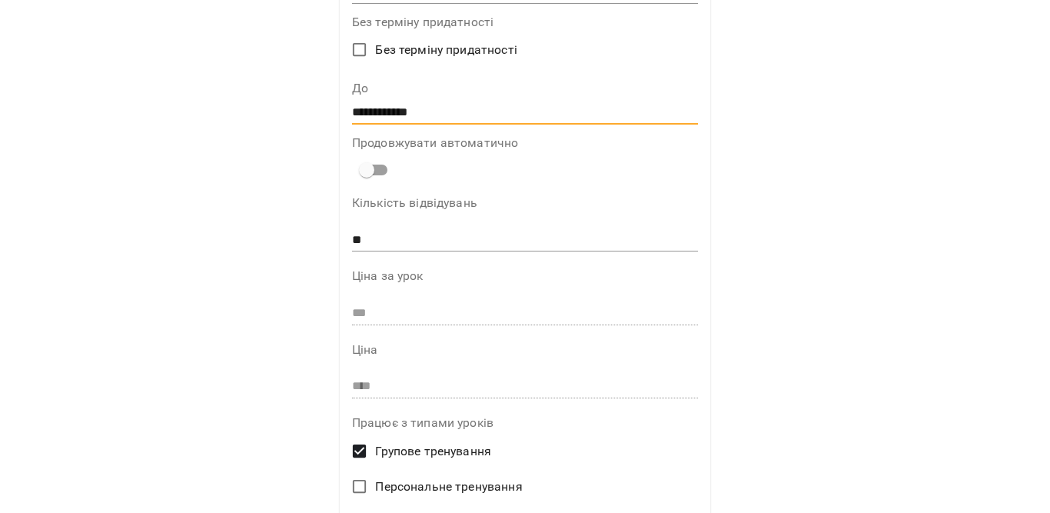
scroll to position [461, 0]
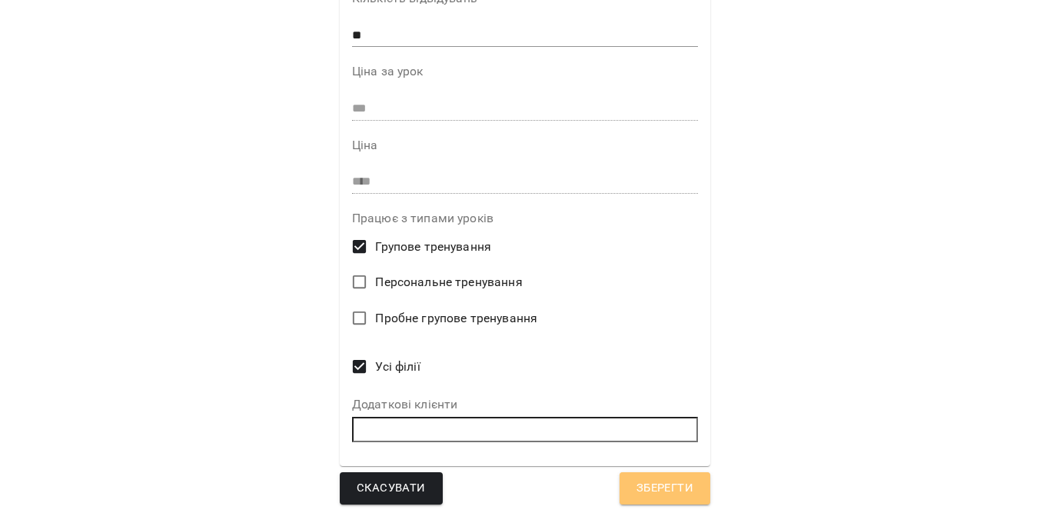
click at [637, 494] on span "Зберегти" at bounding box center [665, 488] width 57 height 20
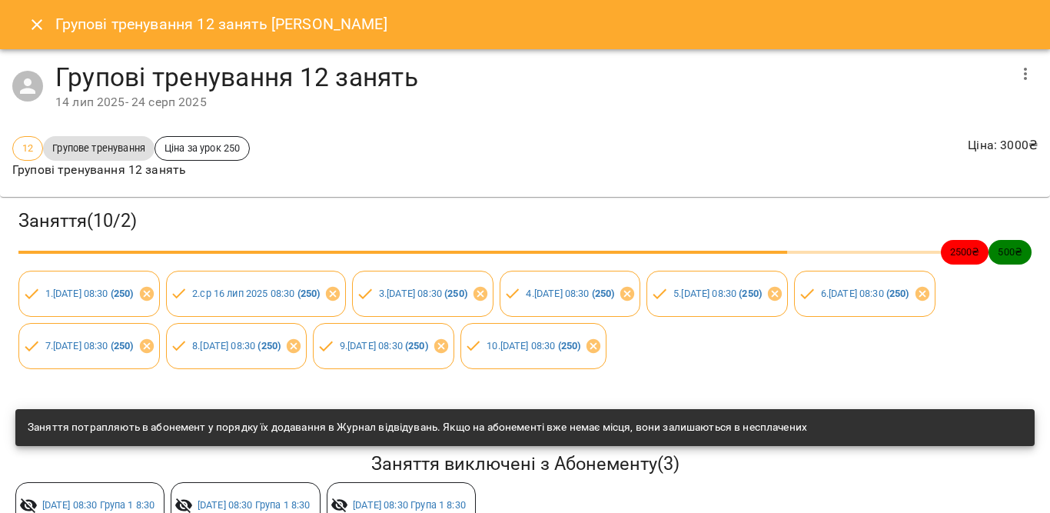
drag, startPoint x: 33, startPoint y: 30, endPoint x: 55, endPoint y: 18, distance: 24.8
click at [32, 30] on icon "Close" at bounding box center [37, 24] width 18 height 18
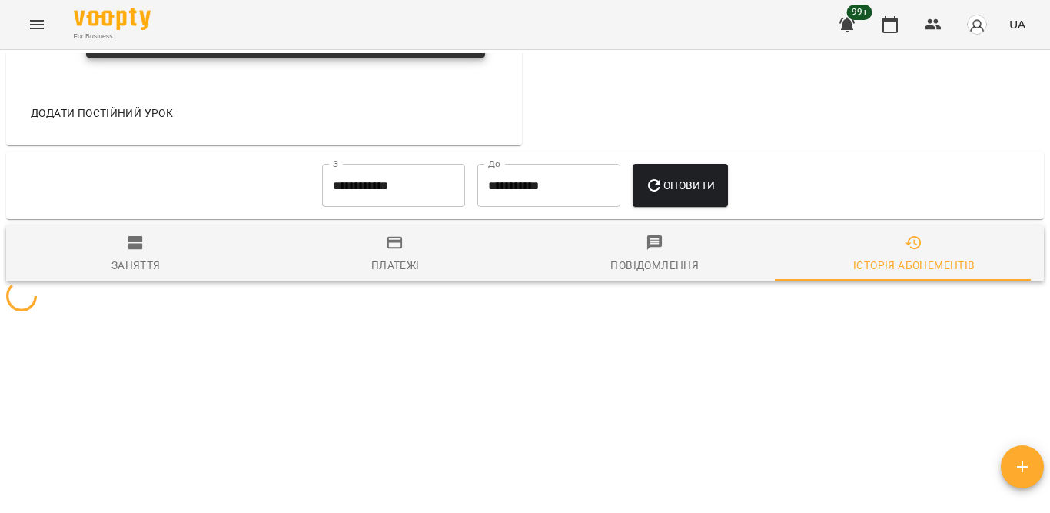
scroll to position [1051, 0]
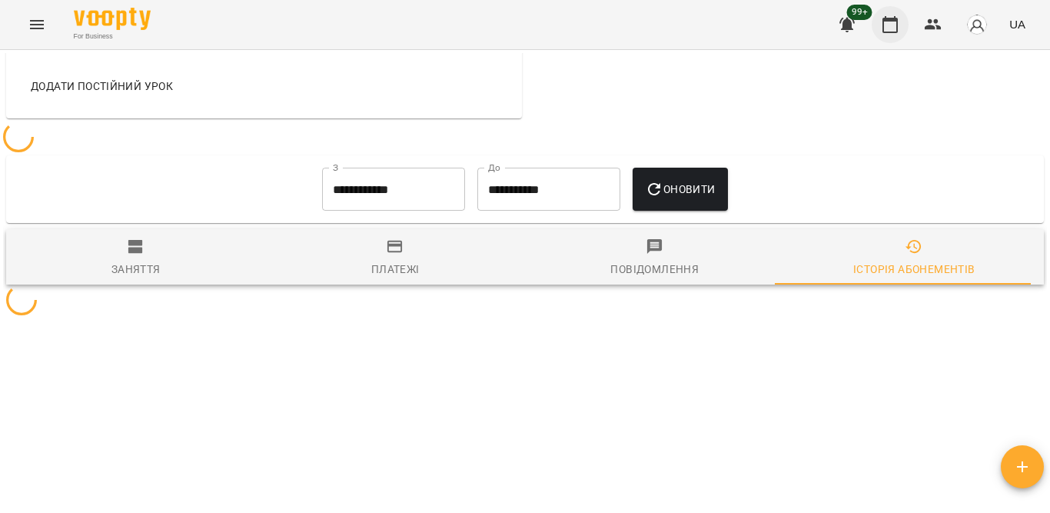
click at [883, 25] on icon "button" at bounding box center [890, 24] width 18 height 18
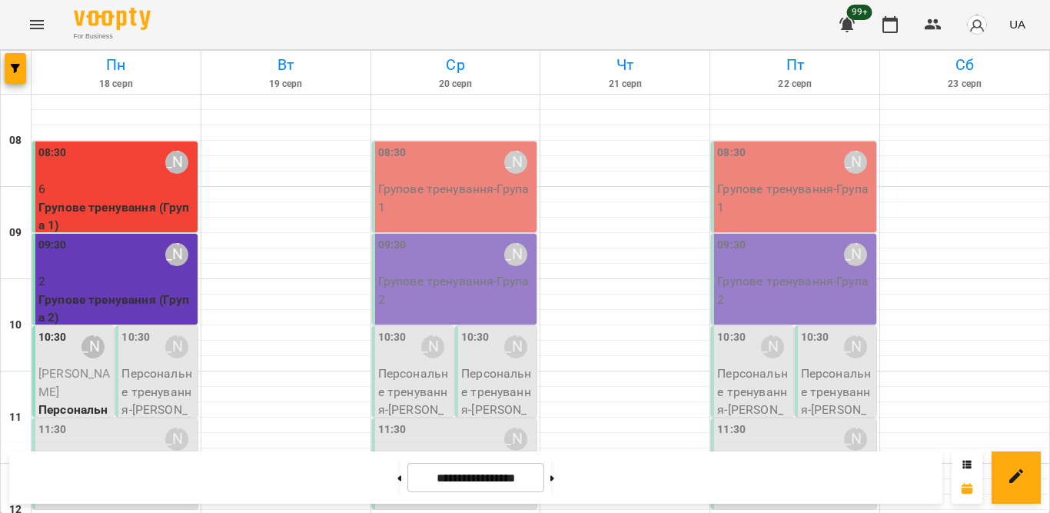
scroll to position [154, 0]
click at [144, 364] on p "Персональне тренування - Крутенко Інна" at bounding box center [157, 400] width 72 height 72
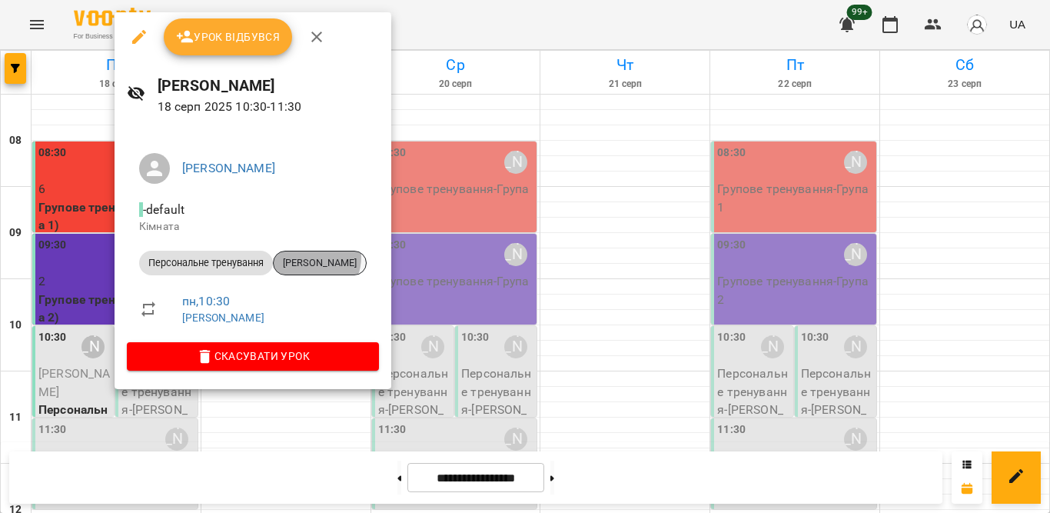
click at [311, 257] on span "[PERSON_NAME]" at bounding box center [320, 263] width 92 height 14
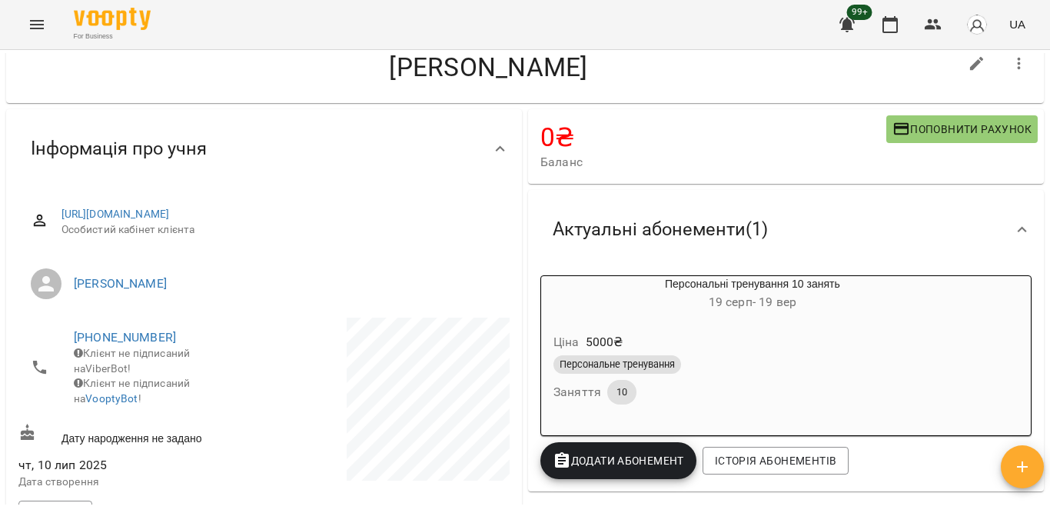
scroll to position [77, 0]
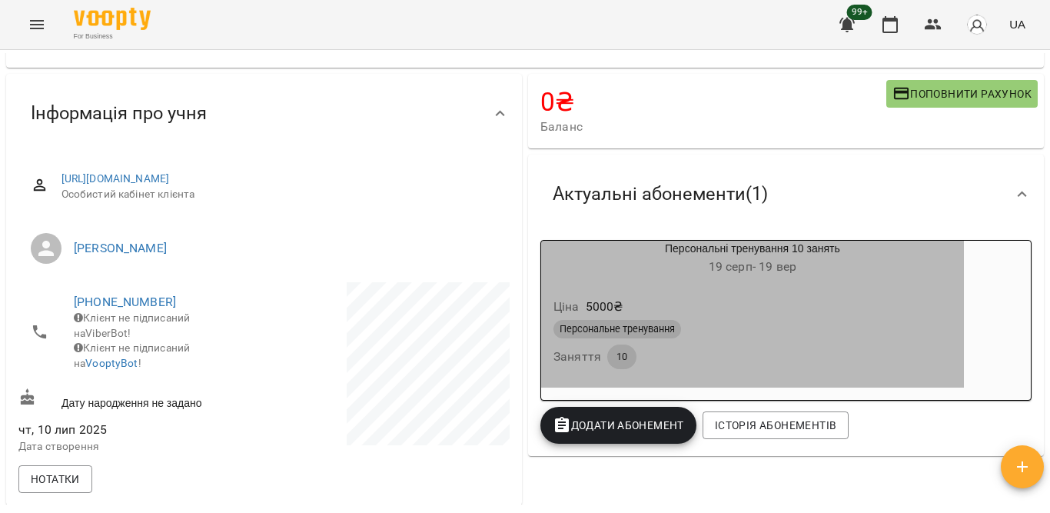
click at [810, 331] on div "Персональне тренування" at bounding box center [753, 329] width 398 height 18
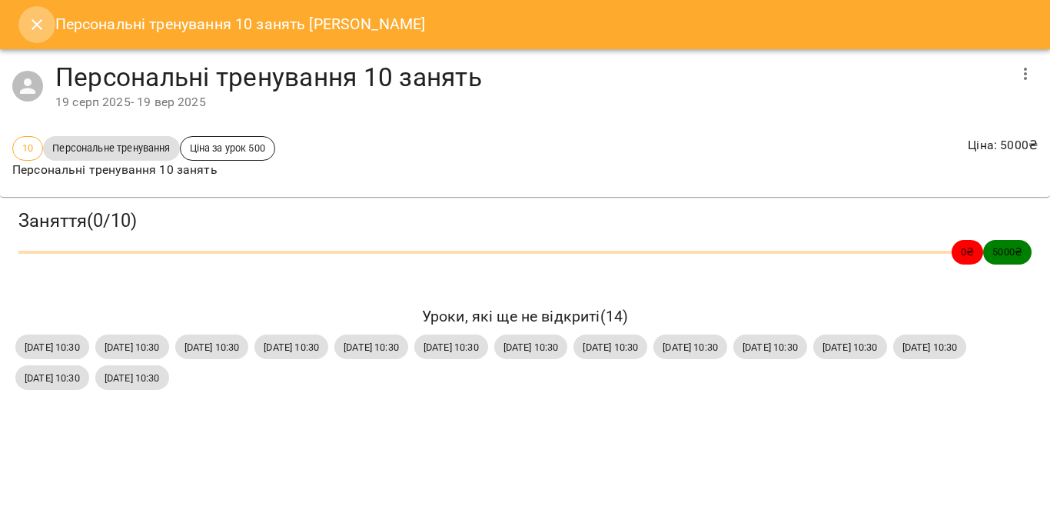
drag, startPoint x: 45, startPoint y: 25, endPoint x: 38, endPoint y: 3, distance: 22.9
click at [48, 26] on button "Close" at bounding box center [36, 24] width 37 height 37
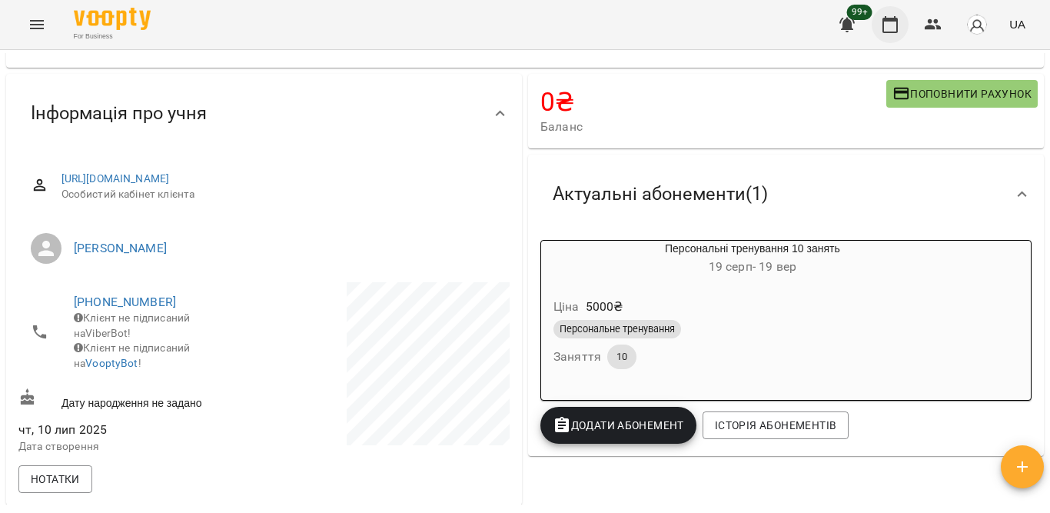
click at [891, 20] on icon "button" at bounding box center [890, 24] width 15 height 17
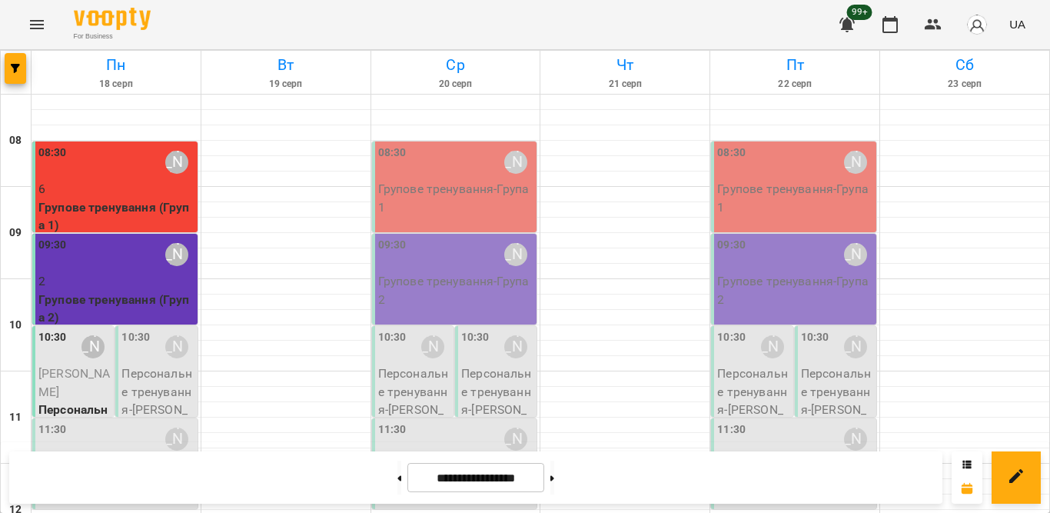
scroll to position [231, 0]
click at [108, 457] on p "Персональне тренування - Світлана Сніжко" at bounding box center [116, 475] width 156 height 36
click at [112, 163] on div "08:30 [PERSON_NAME]" at bounding box center [116, 162] width 156 height 35
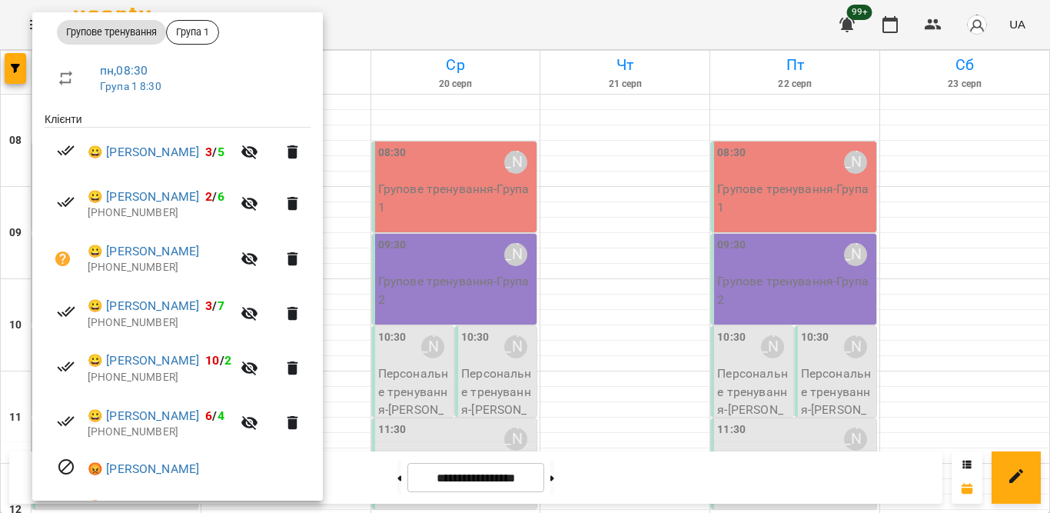
scroll to position [308, 0]
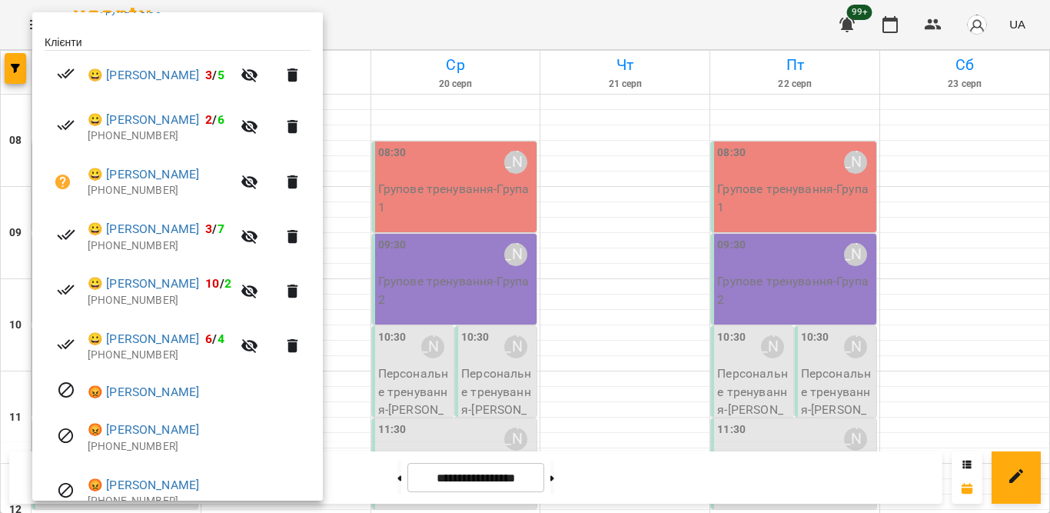
click at [411, 95] on div at bounding box center [525, 256] width 1050 height 513
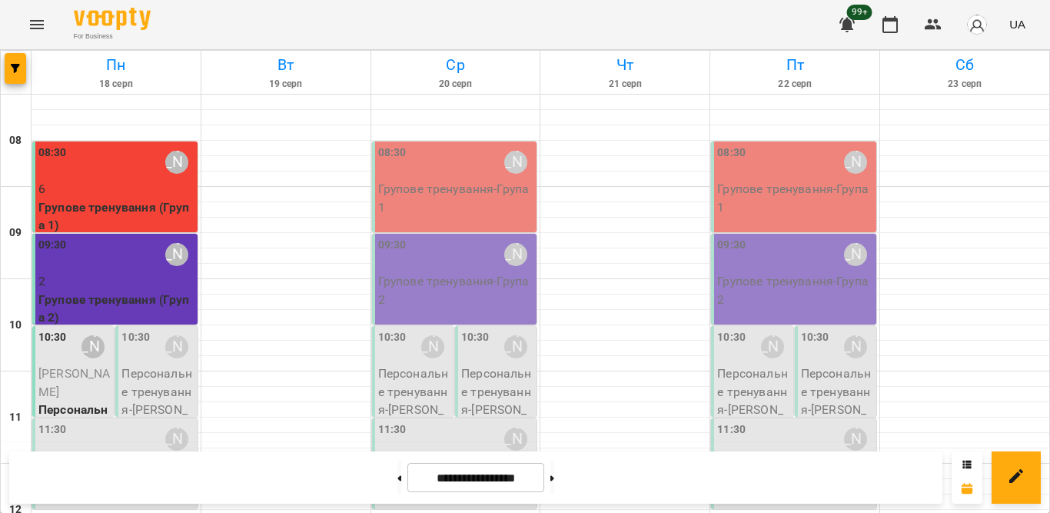
click at [72, 261] on div "09:30 [PERSON_NAME]" at bounding box center [116, 254] width 156 height 35
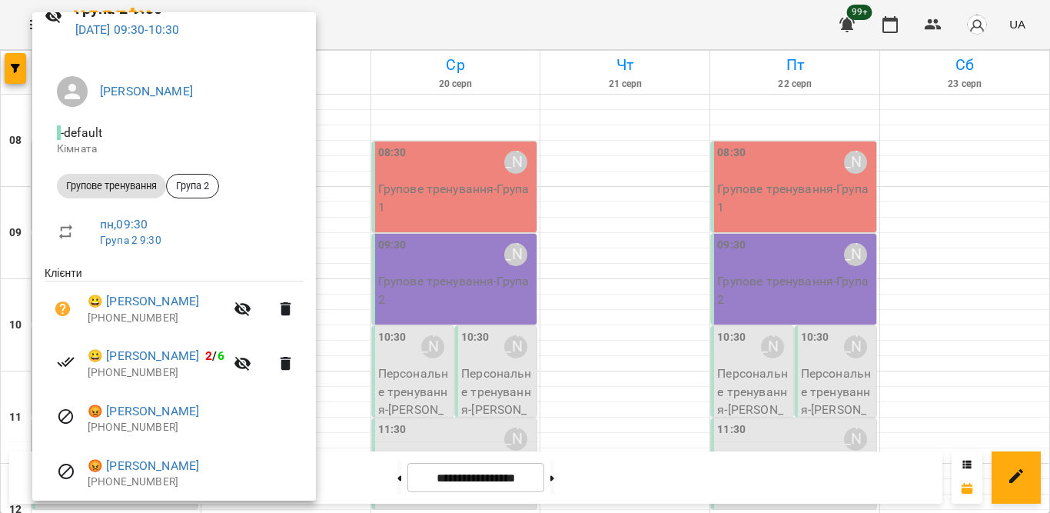
scroll to position [154, 0]
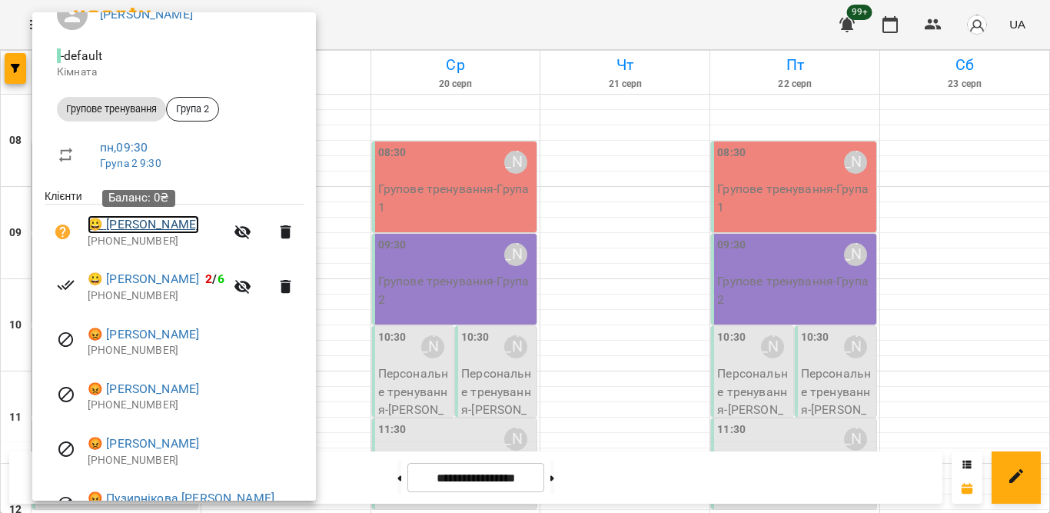
click at [146, 228] on link "😀 [PERSON_NAME]" at bounding box center [143, 224] width 111 height 18
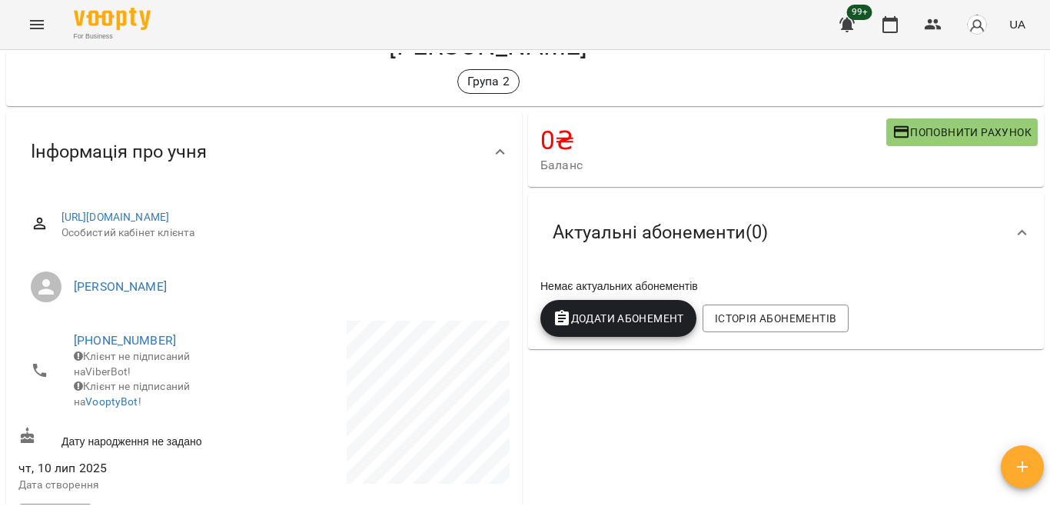
scroll to position [154, 0]
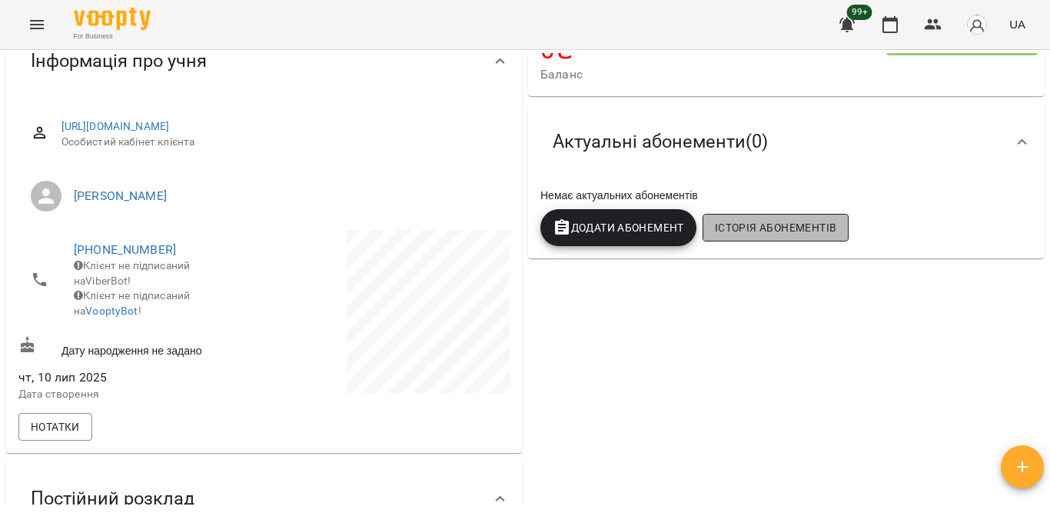
click at [727, 218] on button "Історія абонементів" at bounding box center [776, 228] width 146 height 28
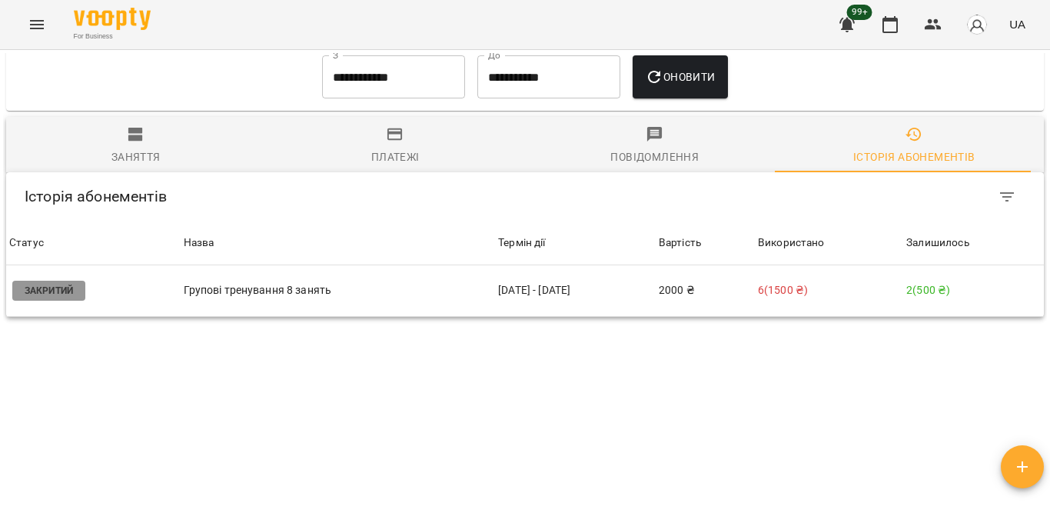
scroll to position [1160, 0]
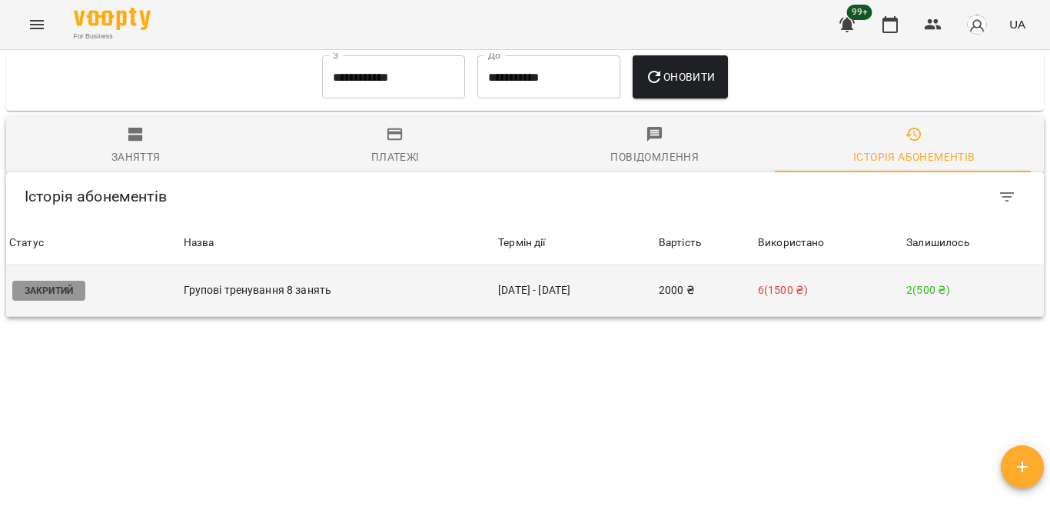
click at [690, 265] on td "2000 ₴" at bounding box center [705, 291] width 99 height 52
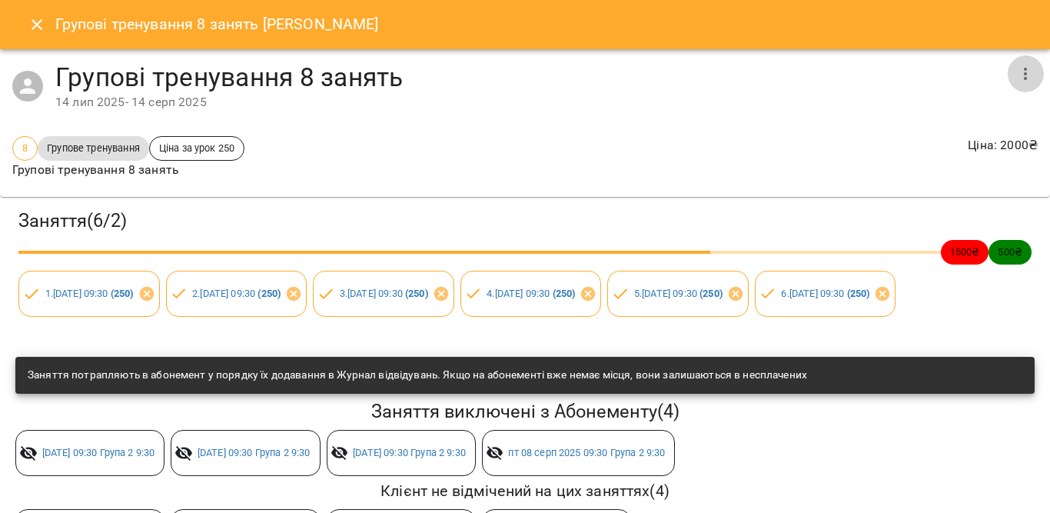
click at [1016, 65] on icon "button" at bounding box center [1025, 74] width 18 height 18
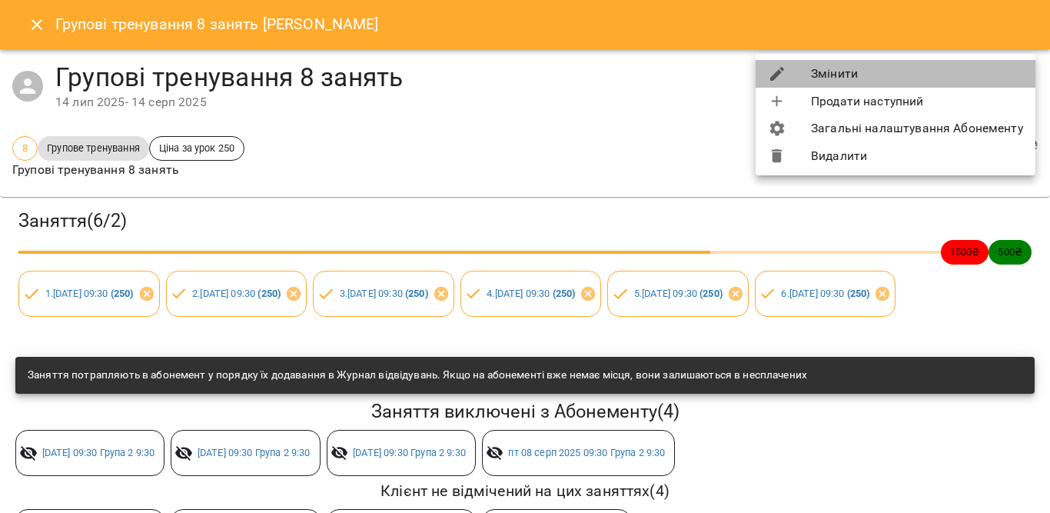
click at [823, 75] on li "Змінити" at bounding box center [896, 74] width 280 height 28
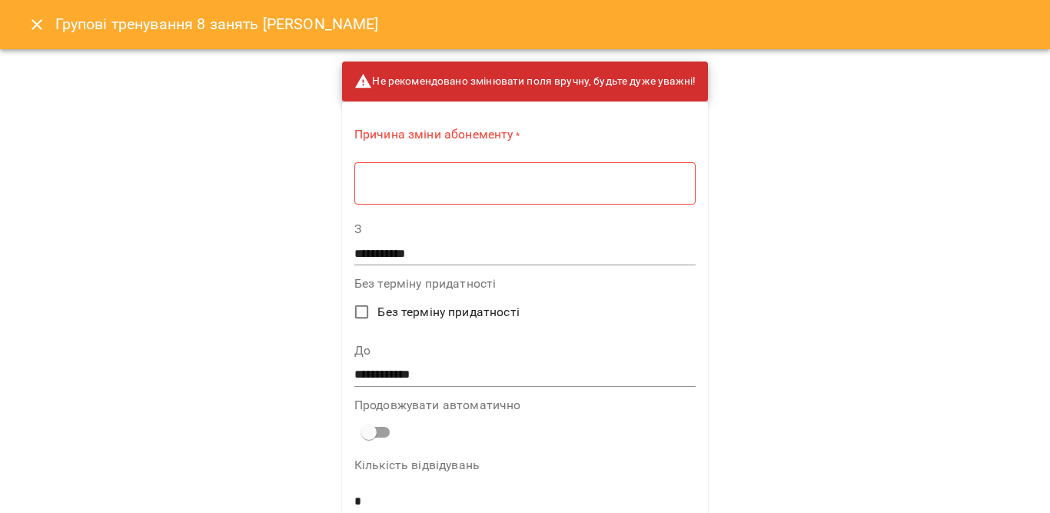
click at [545, 180] on textarea at bounding box center [525, 183] width 320 height 15
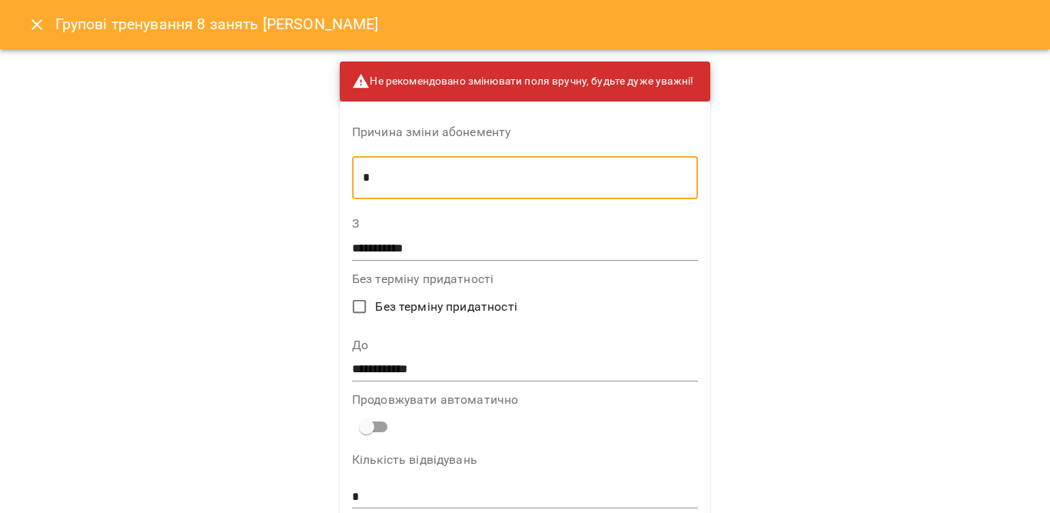
type textarea "*"
click at [414, 364] on input "**********" at bounding box center [525, 370] width 346 height 25
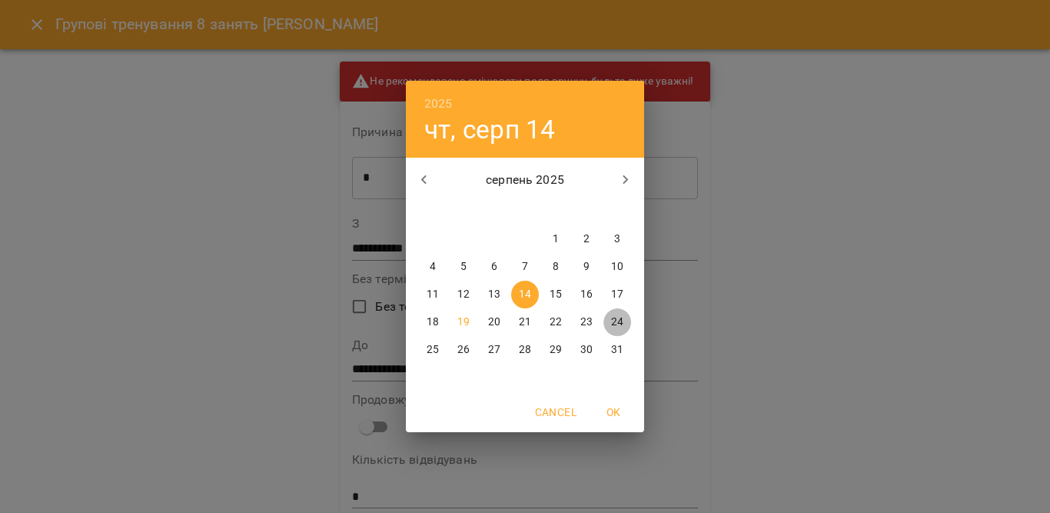
click at [620, 317] on p "24" at bounding box center [617, 321] width 12 height 15
type input "**********"
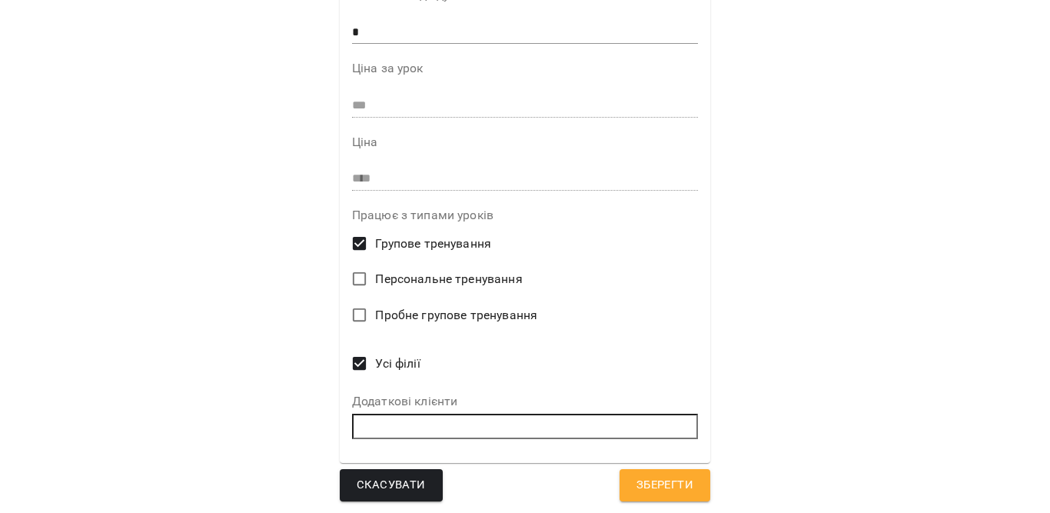
scroll to position [465, 0]
click at [650, 473] on button "Зберегти" at bounding box center [665, 484] width 91 height 32
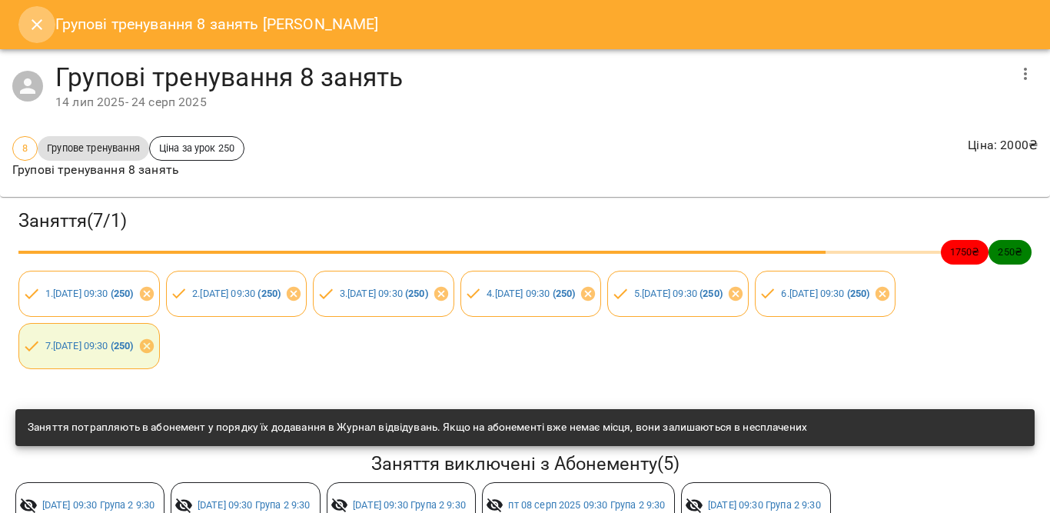
click at [41, 21] on icon "Close" at bounding box center [37, 24] width 11 height 11
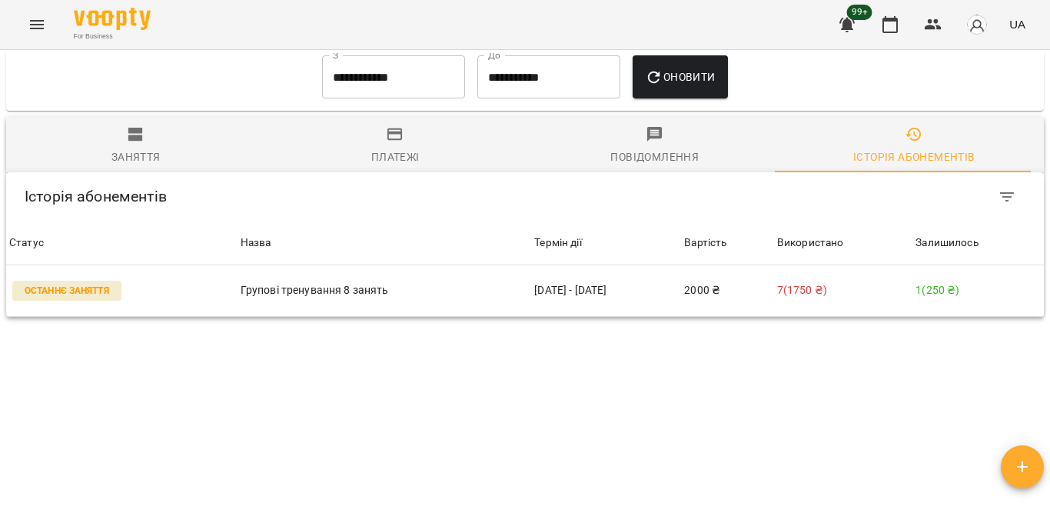
scroll to position [1031, 0]
click at [890, 13] on button "button" at bounding box center [890, 24] width 37 height 37
